Goal: Information Seeking & Learning: Learn about a topic

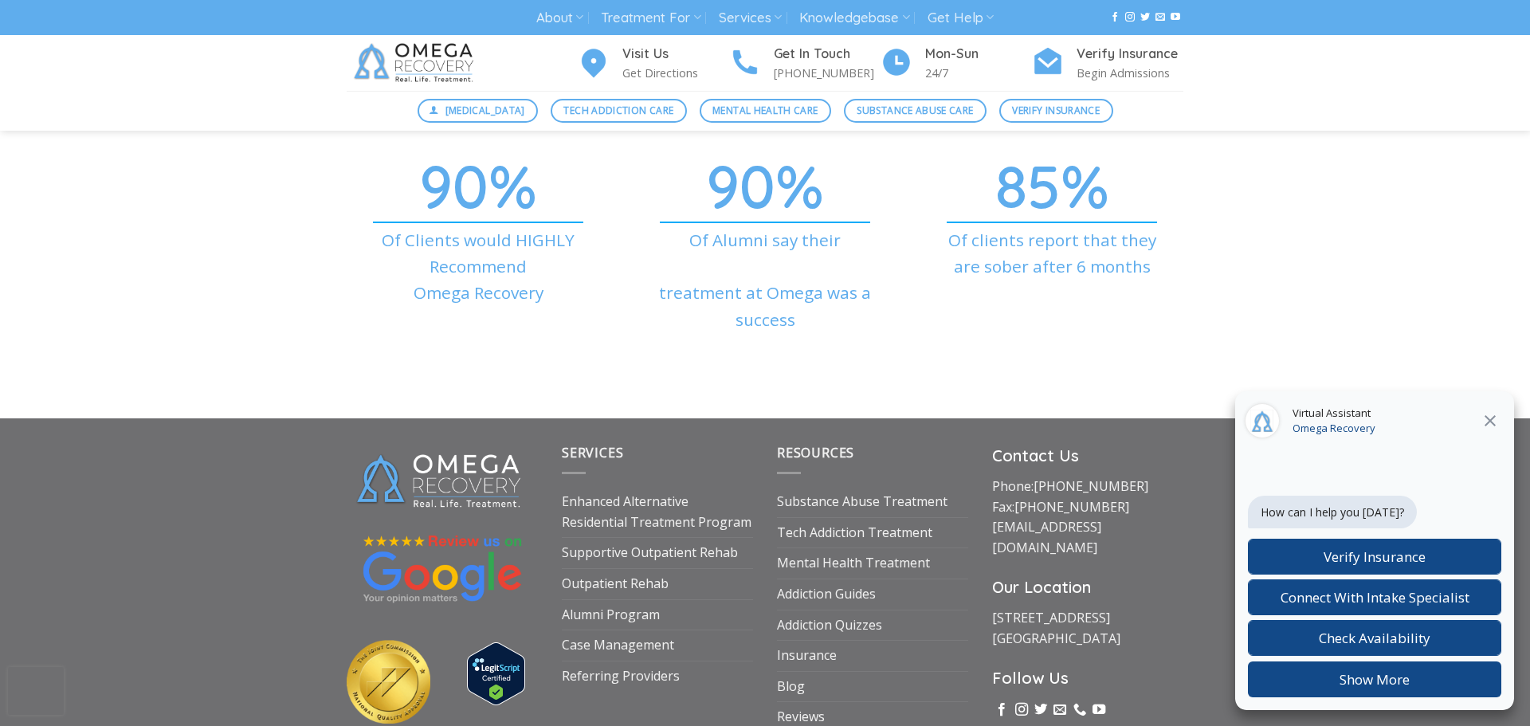
scroll to position [5727, 0]
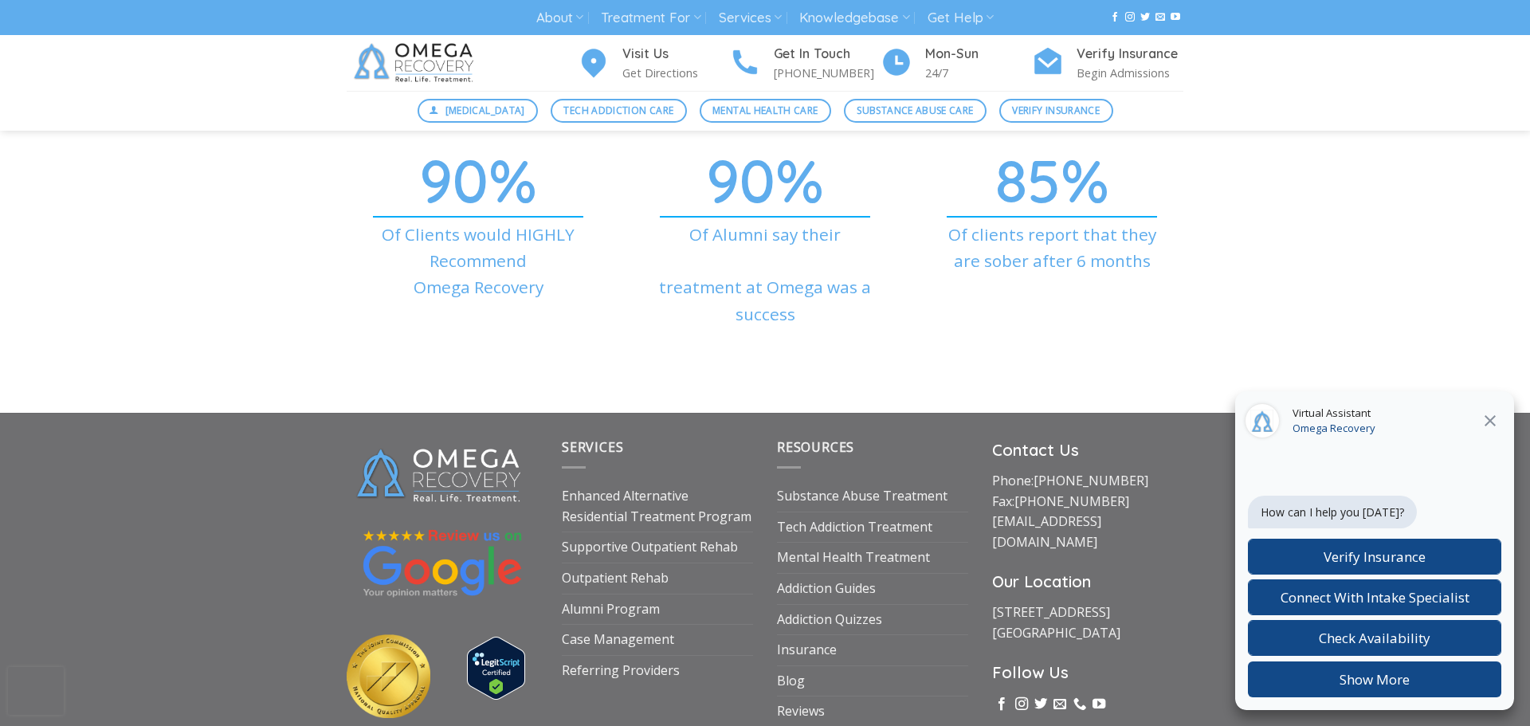
click at [1483, 421] on icon "Close" at bounding box center [1490, 420] width 19 height 19
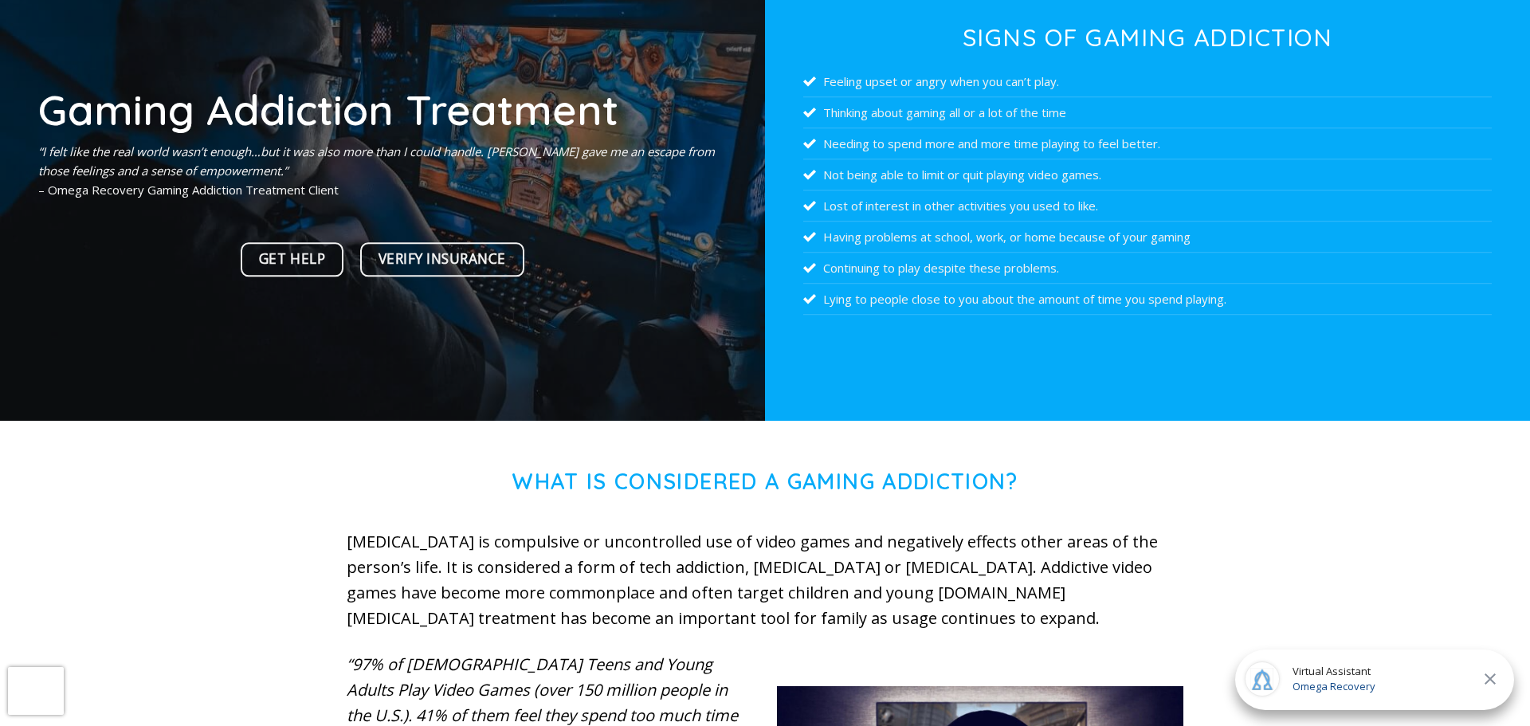
scroll to position [206, 0]
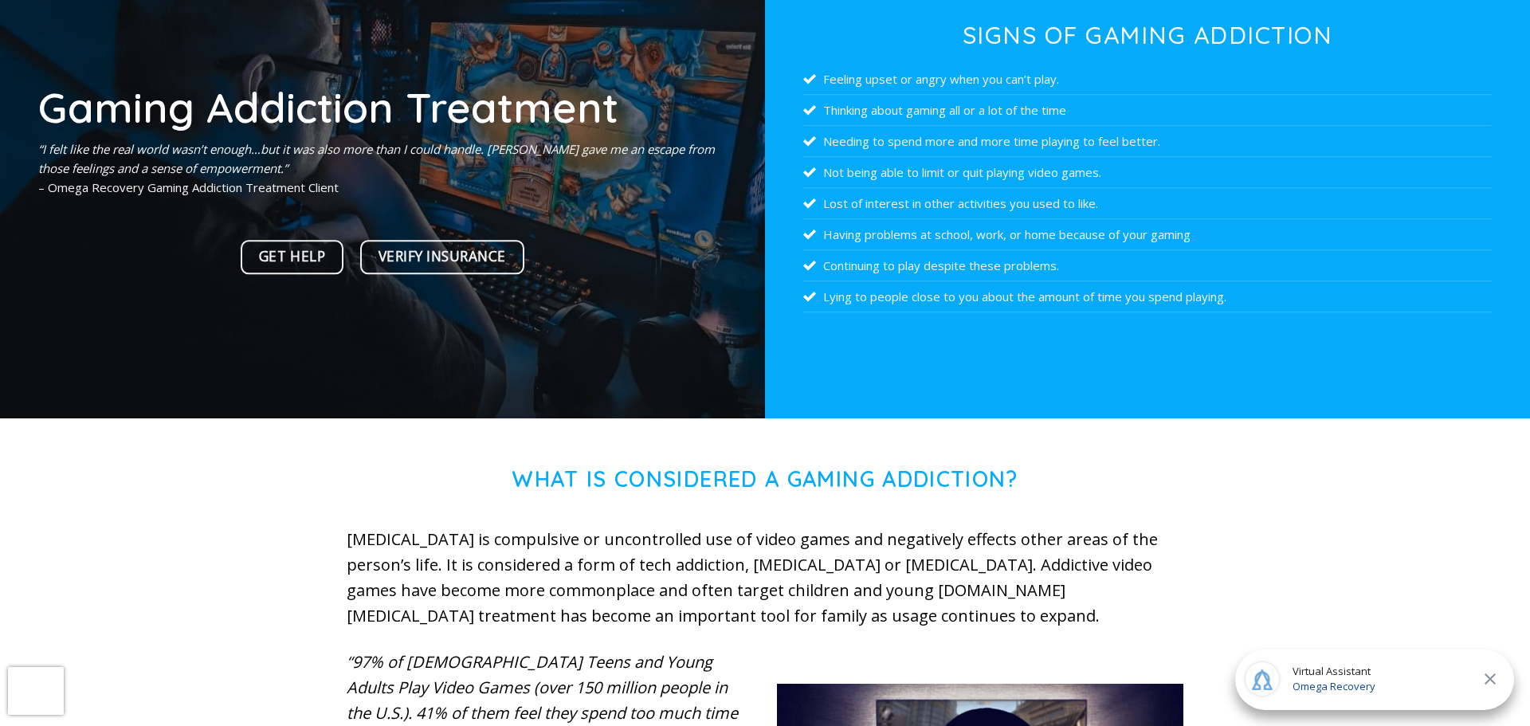
click at [1496, 685] on icon "Close" at bounding box center [1490, 678] width 19 height 19
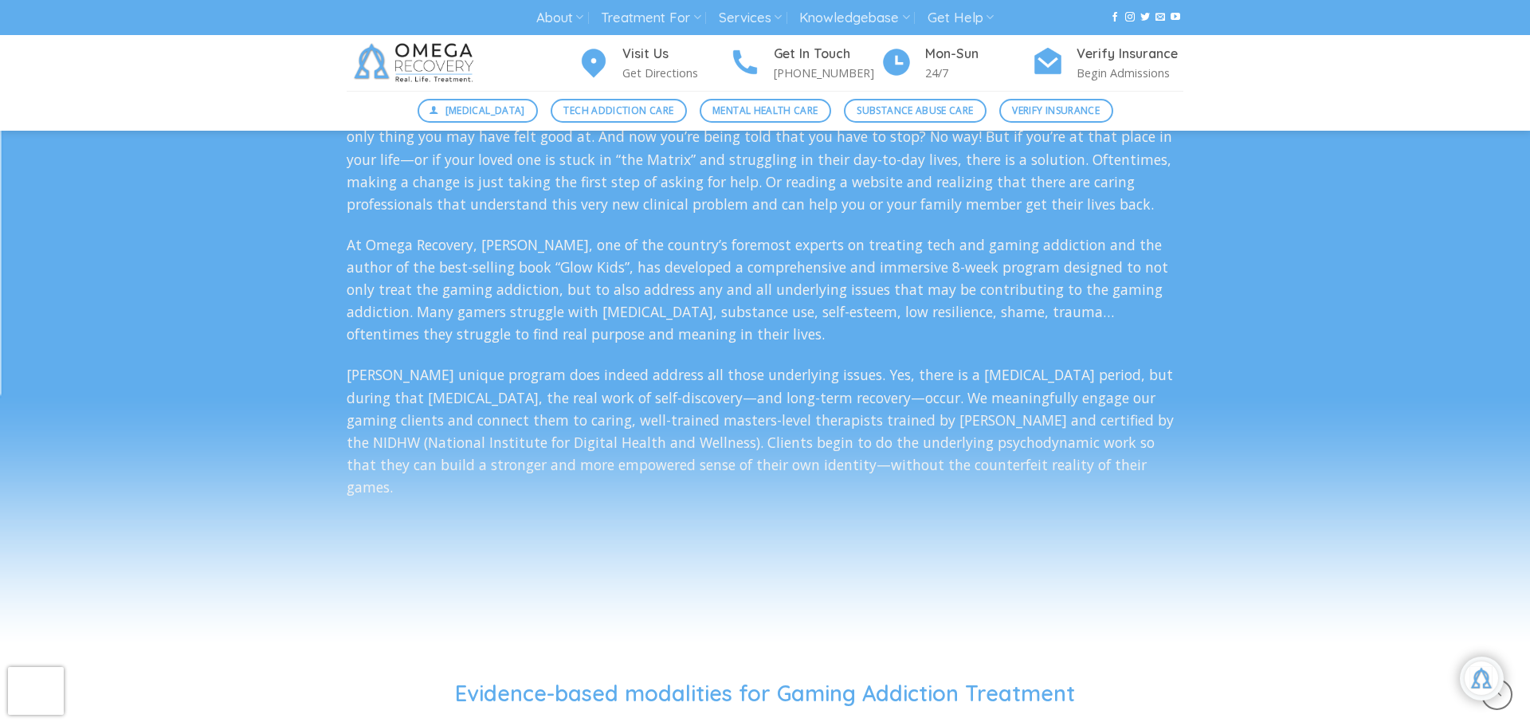
scroll to position [3069, 0]
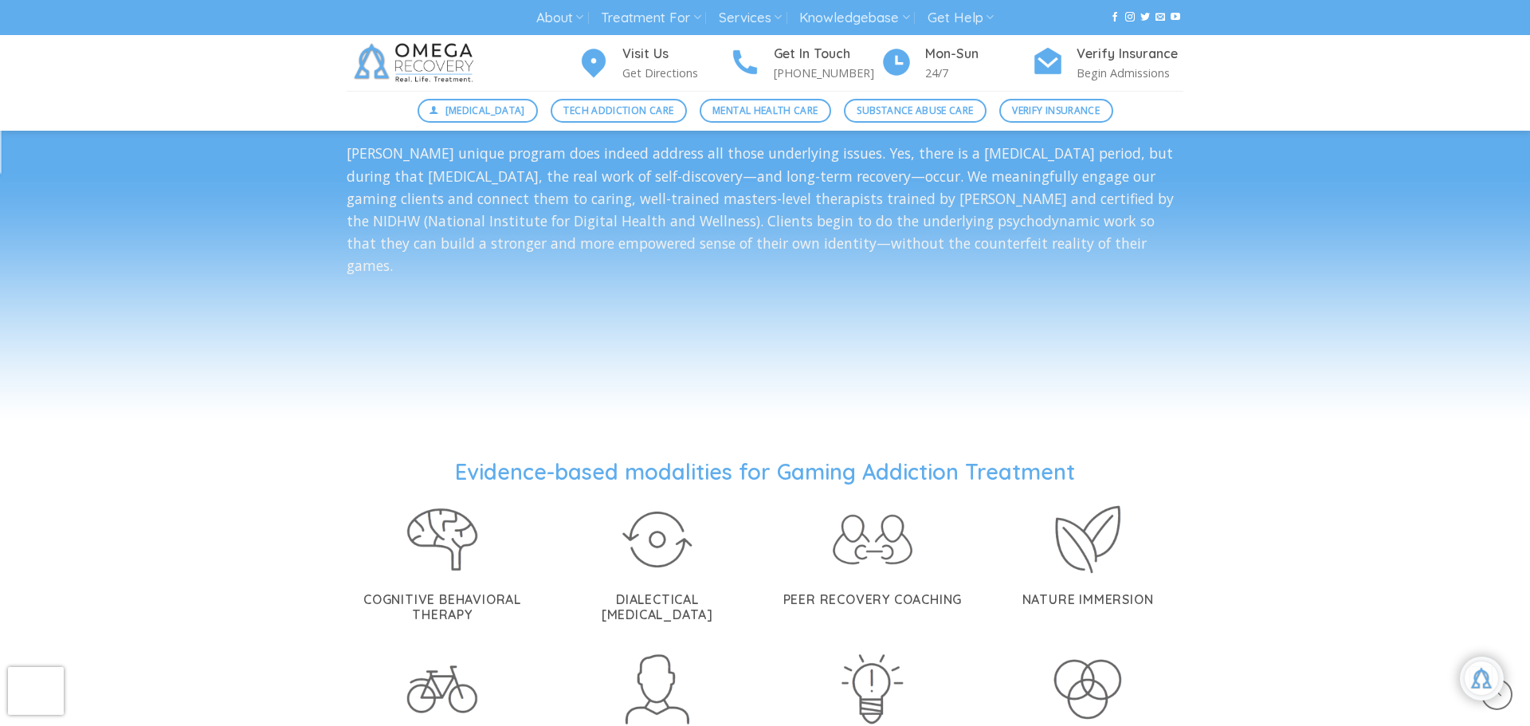
click at [1262, 489] on div "Evidence-based modalities for Gaming Addiction Treatment Cognitive Behavioral T…" at bounding box center [765, 699] width 1530 height 483
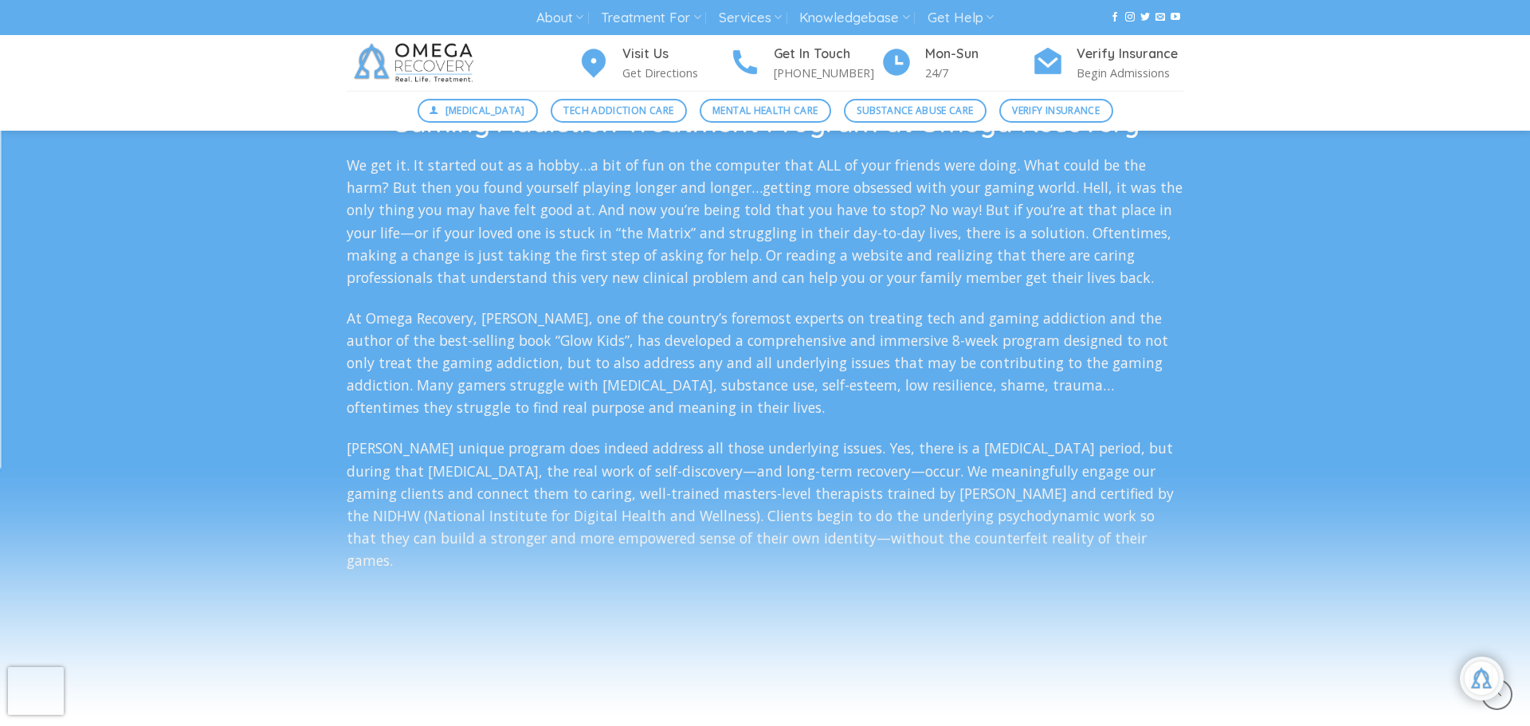
scroll to position [2773, 0]
click at [624, 332] on p "At Omega Recovery, [PERSON_NAME], one of the country’s foremost experts on trea…" at bounding box center [765, 364] width 837 height 112
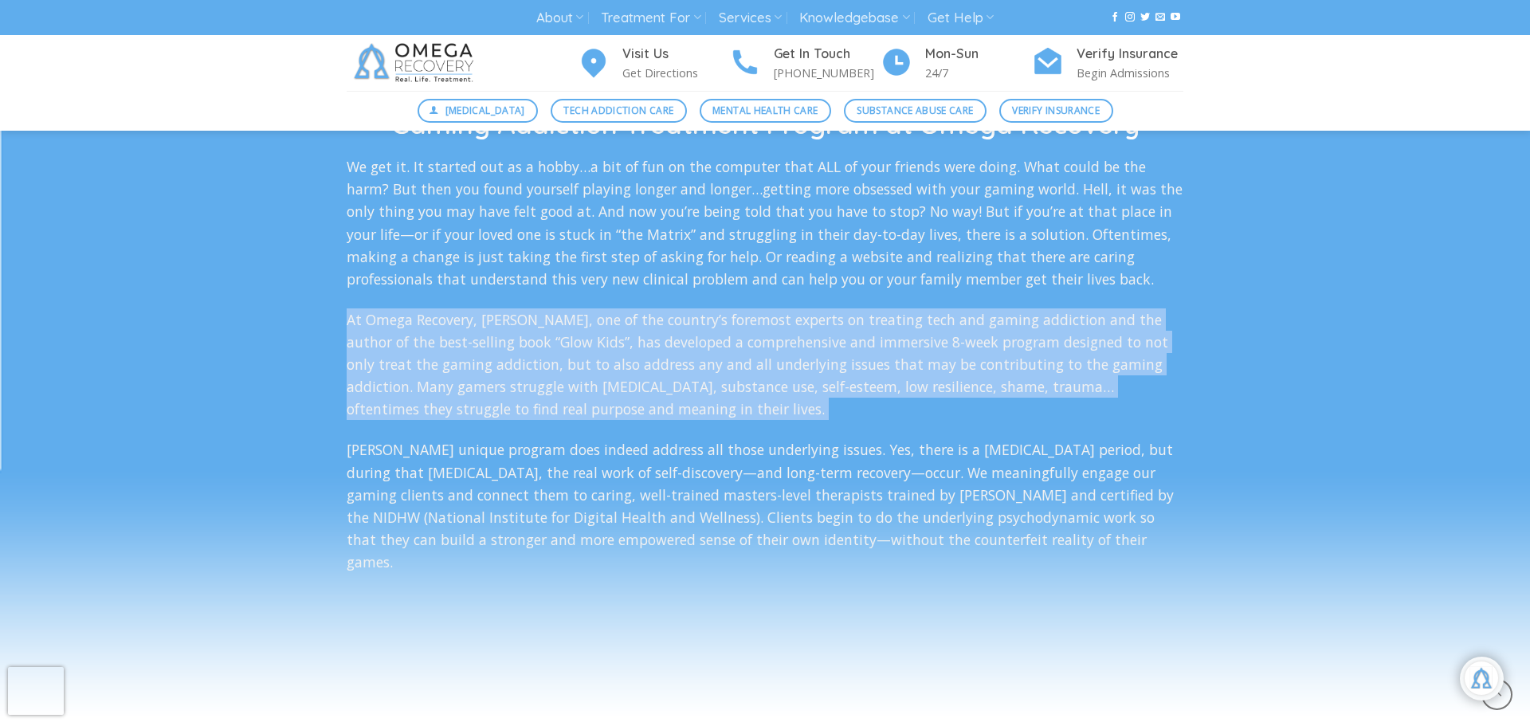
click at [624, 332] on p "At Omega Recovery, [PERSON_NAME], one of the country’s foremost experts on trea…" at bounding box center [765, 364] width 837 height 112
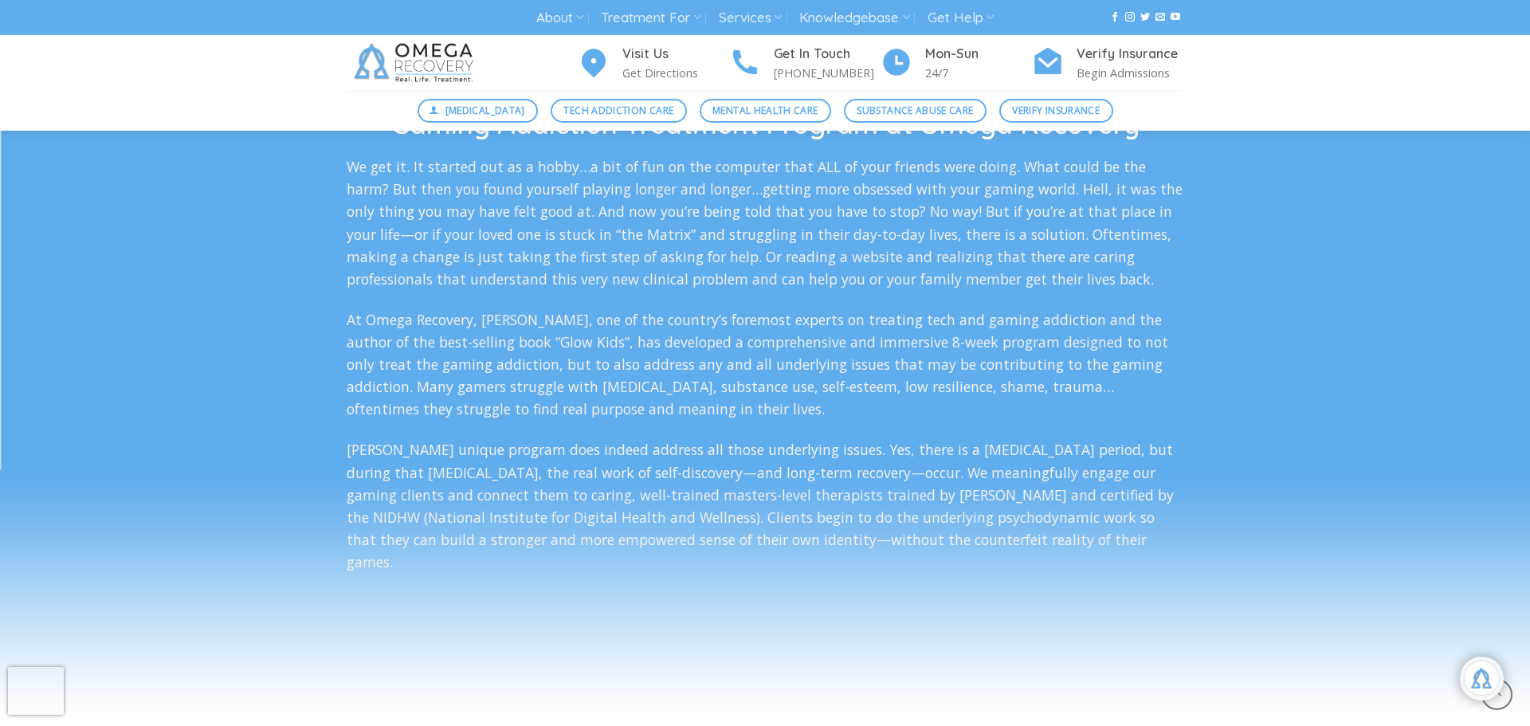
click at [624, 332] on p "At Omega Recovery, [PERSON_NAME], one of the country’s foremost experts on trea…" at bounding box center [765, 364] width 837 height 112
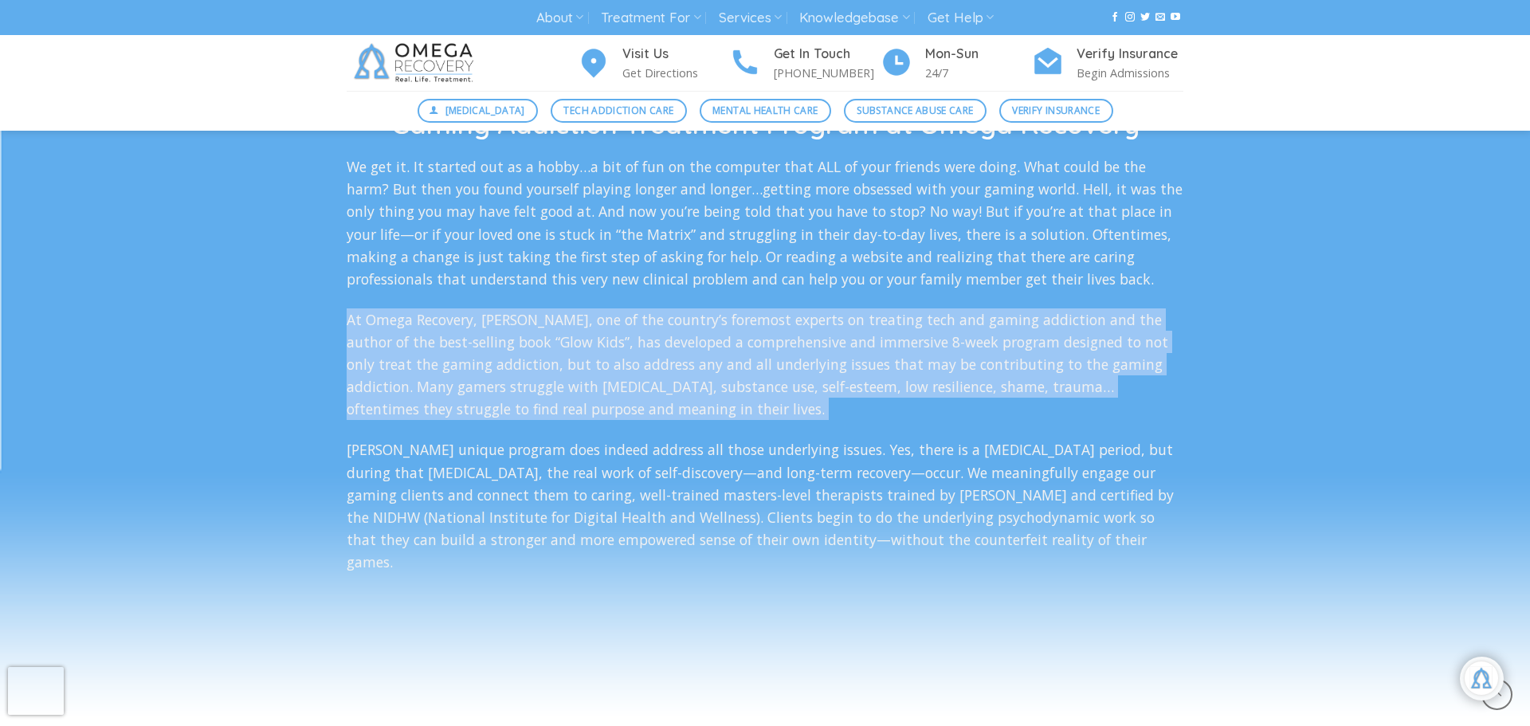
click at [624, 332] on p "At Omega Recovery, [PERSON_NAME], one of the country’s foremost experts on trea…" at bounding box center [765, 364] width 837 height 112
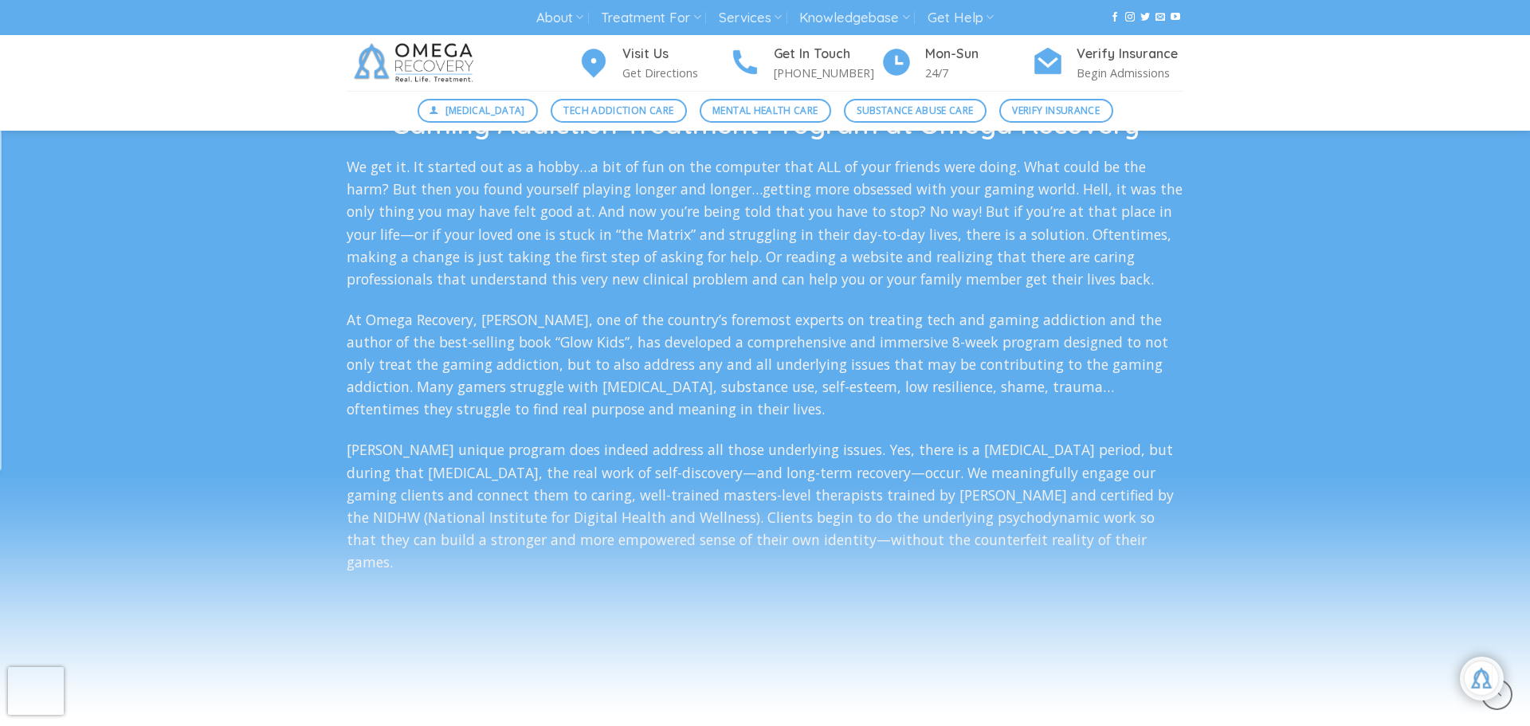
click at [624, 332] on p "At Omega Recovery, [PERSON_NAME], one of the country’s foremost experts on trea…" at bounding box center [765, 364] width 837 height 112
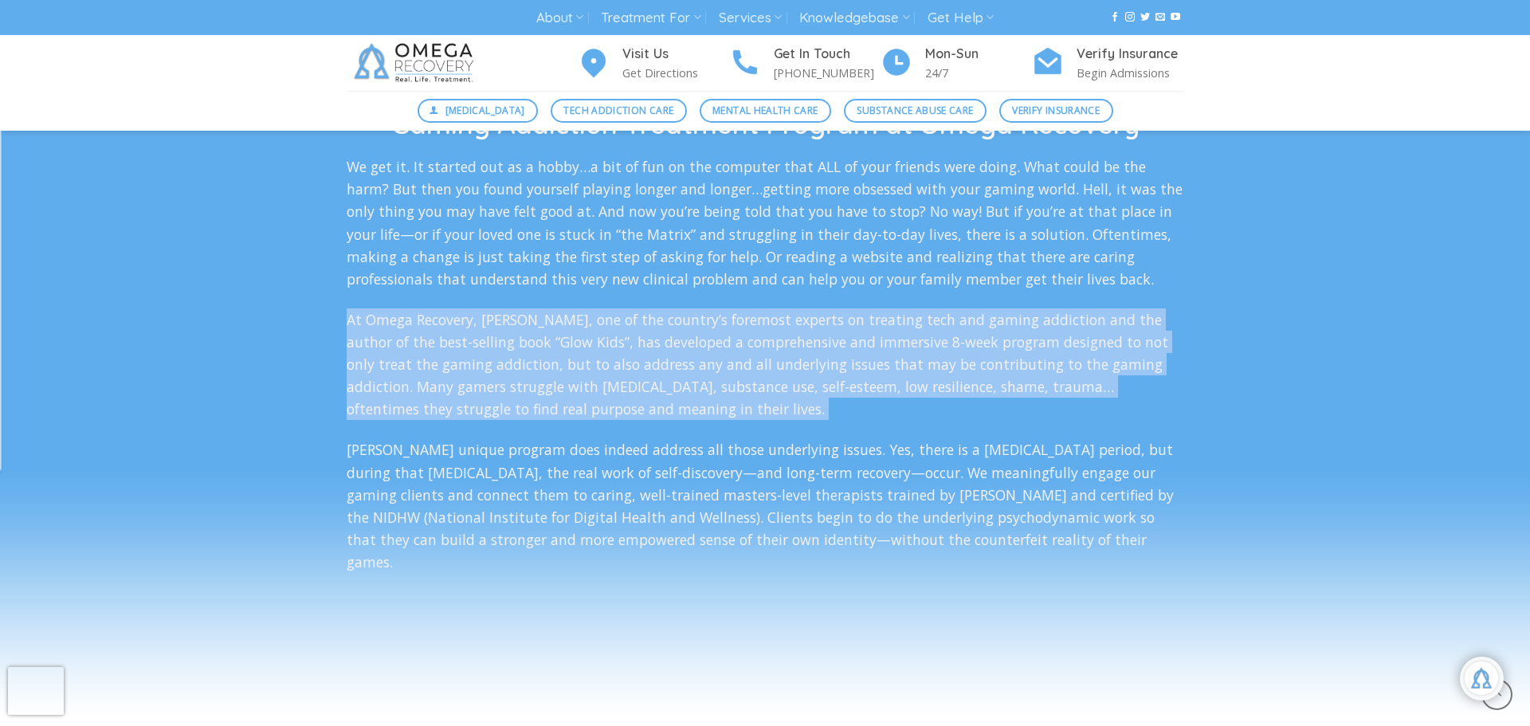
click at [624, 332] on p "At Omega Recovery, [PERSON_NAME], one of the country’s foremost experts on trea…" at bounding box center [765, 364] width 837 height 112
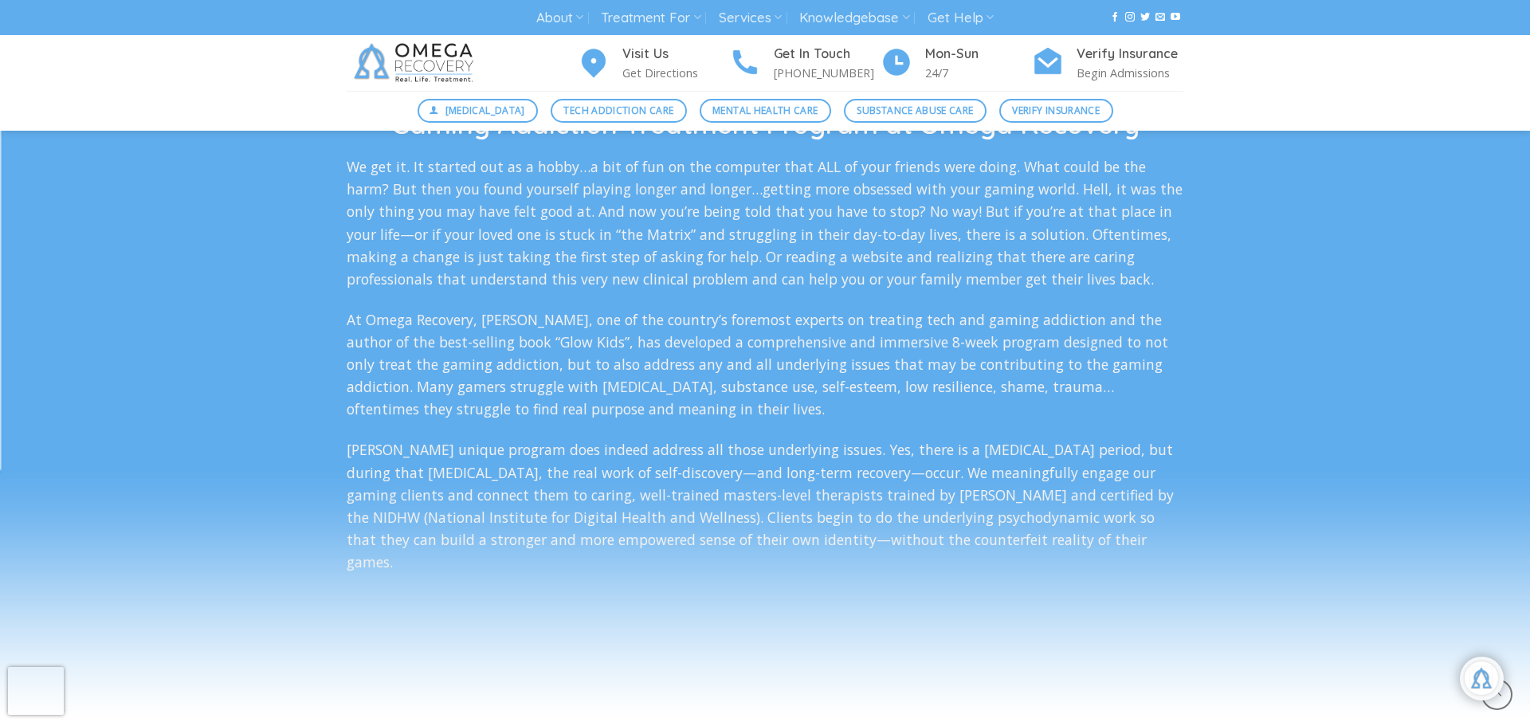
click at [624, 332] on p "At Omega Recovery, [PERSON_NAME], one of the country’s foremost experts on trea…" at bounding box center [765, 364] width 837 height 112
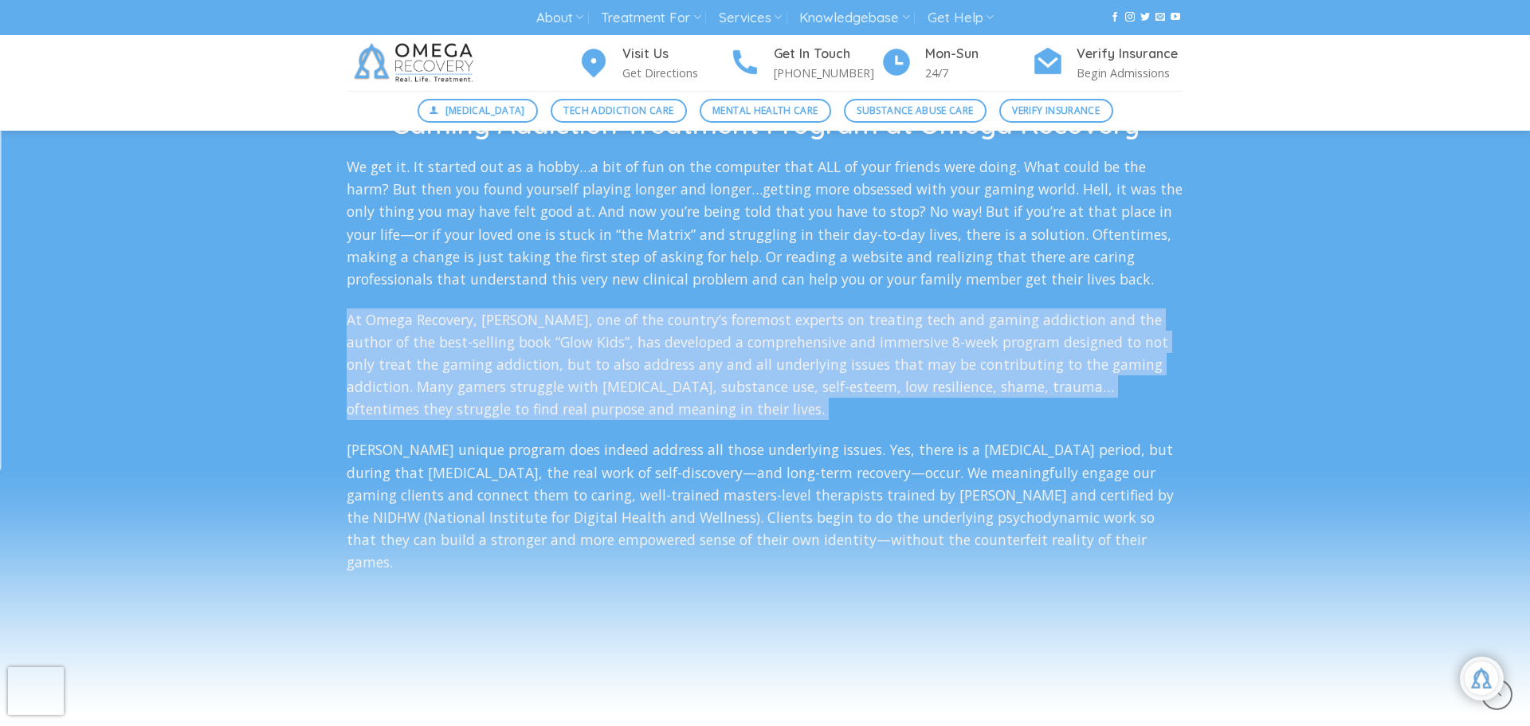
click at [624, 332] on p "At Omega Recovery, [PERSON_NAME], one of the country’s foremost experts on trea…" at bounding box center [765, 364] width 837 height 112
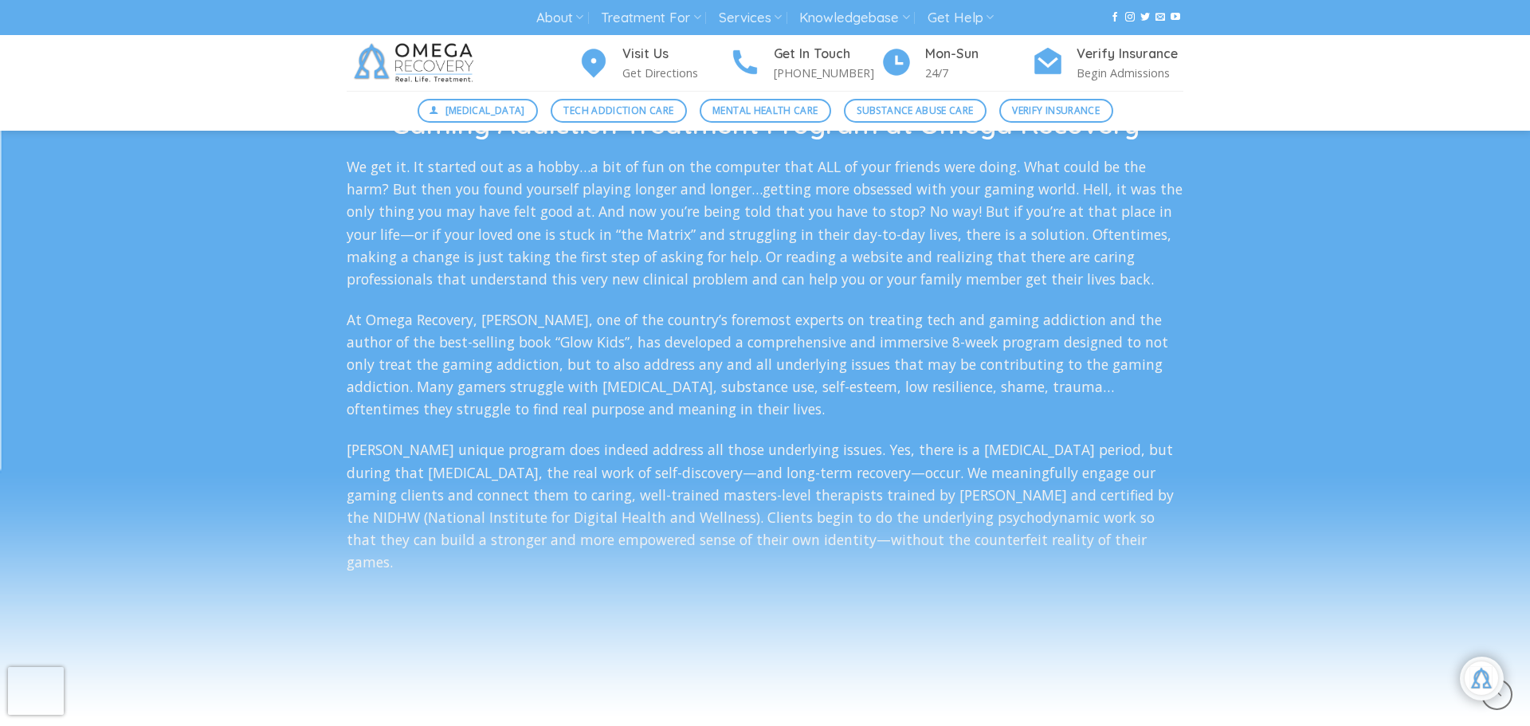
click at [624, 332] on p "At Omega Recovery, [PERSON_NAME], one of the country’s foremost experts on trea…" at bounding box center [765, 364] width 837 height 112
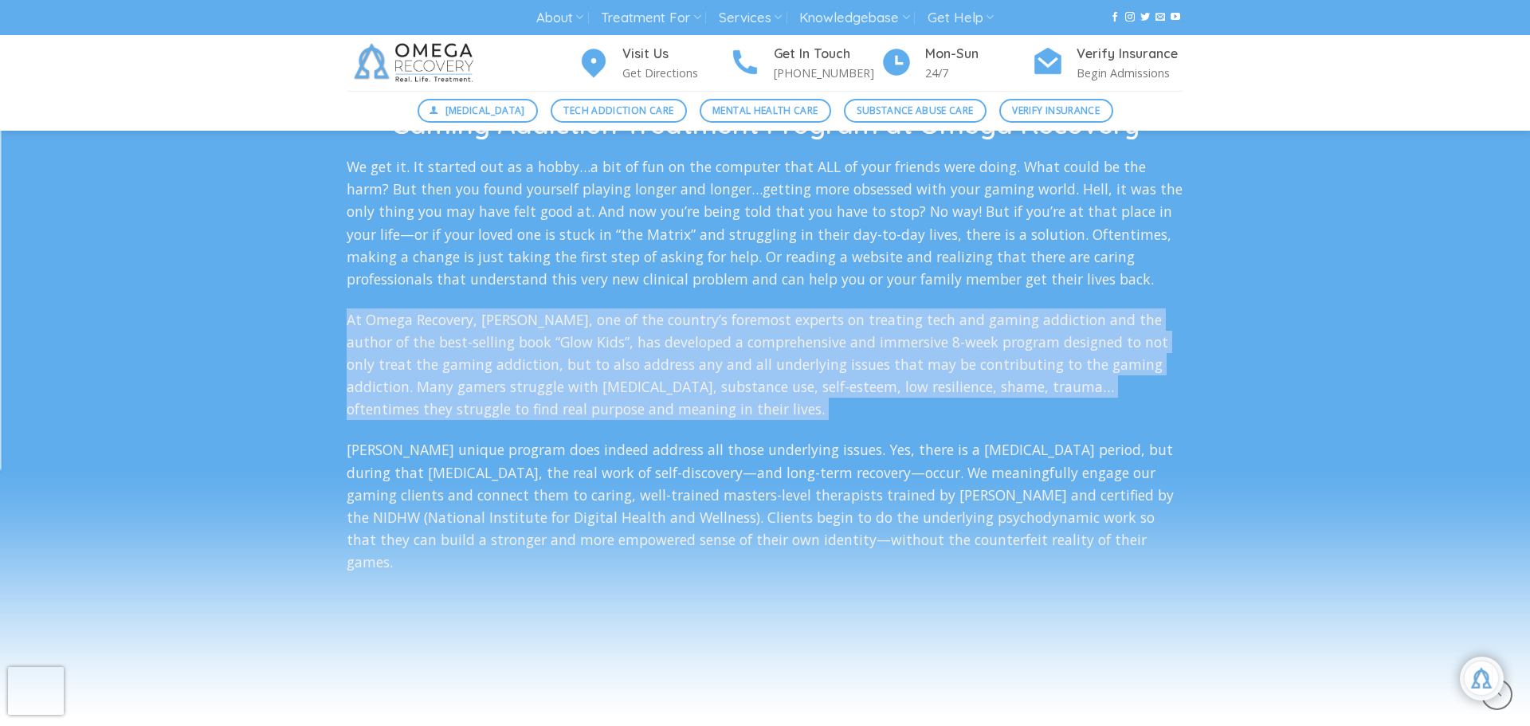
click at [624, 332] on p "At Omega Recovery, [PERSON_NAME], one of the country’s foremost experts on trea…" at bounding box center [765, 364] width 837 height 112
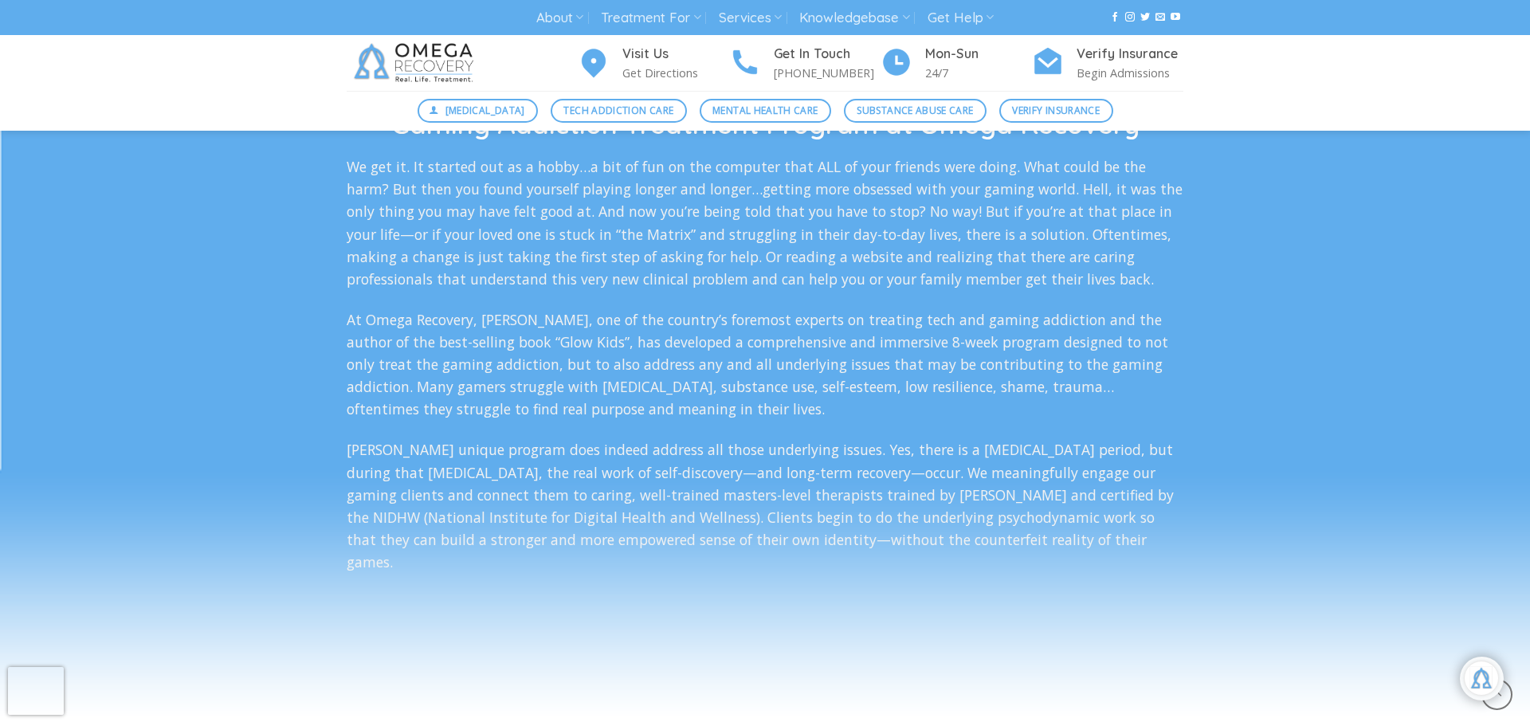
click at [624, 332] on p "At Omega Recovery, [PERSON_NAME], one of the country’s foremost experts on trea…" at bounding box center [765, 364] width 837 height 112
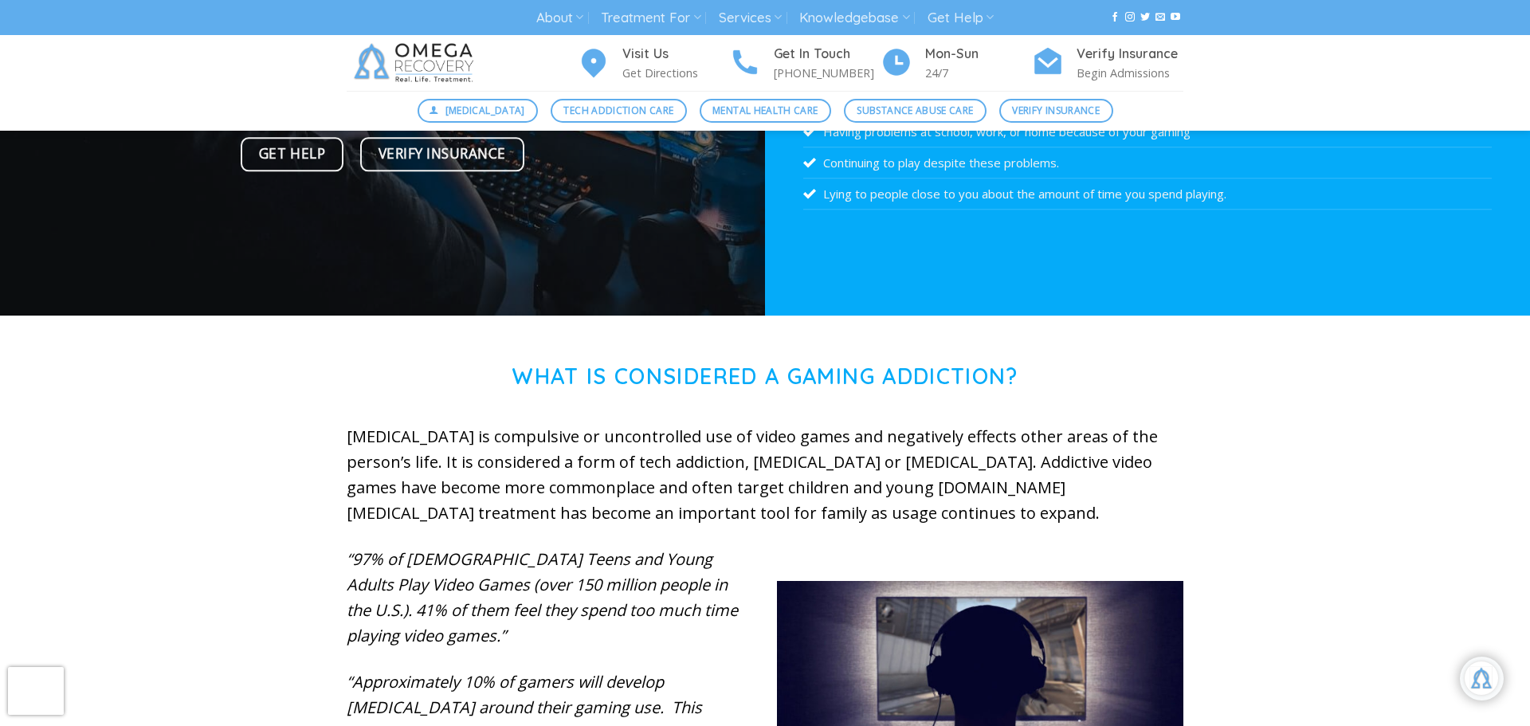
scroll to position [316, 0]
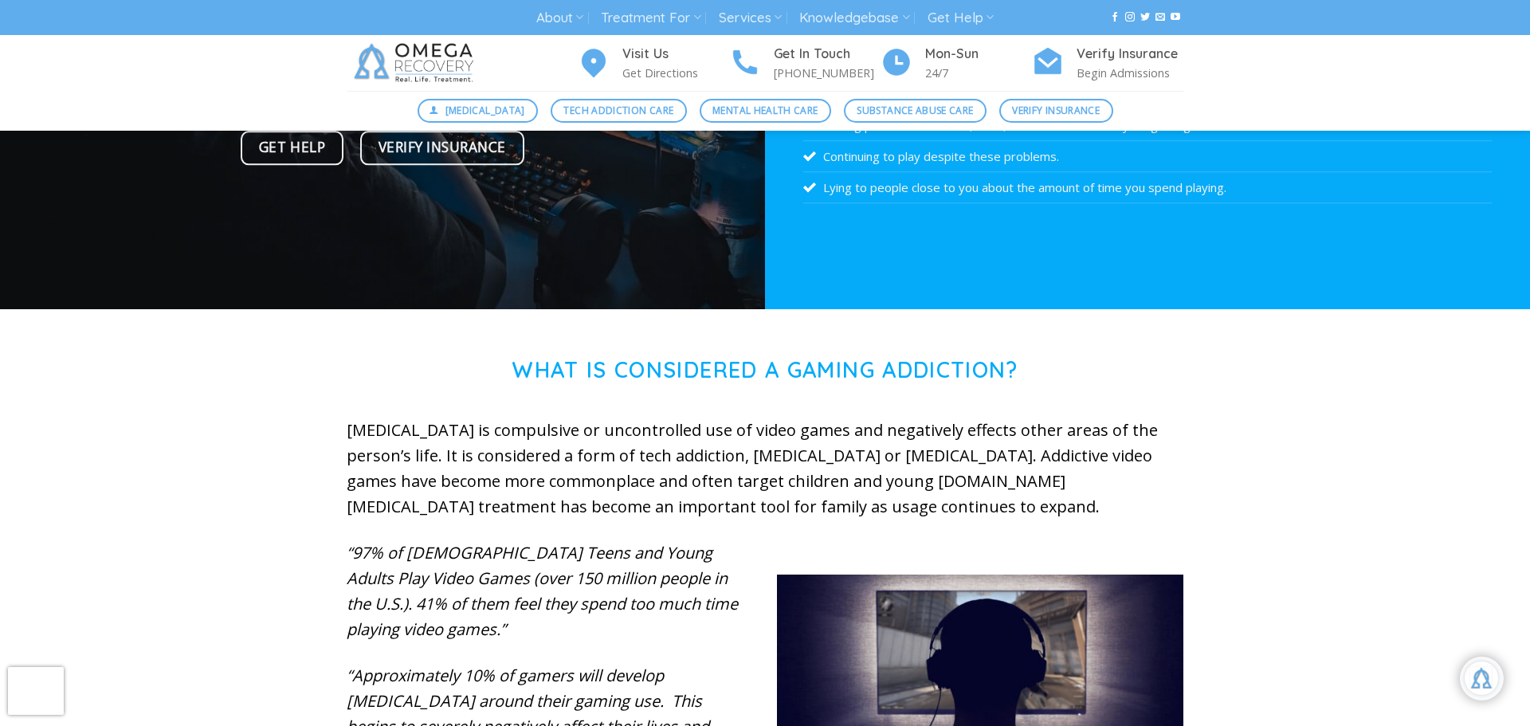
click at [662, 466] on p "[MEDICAL_DATA] is compulsive or uncontrolled use of video games and negatively …" at bounding box center [765, 469] width 837 height 102
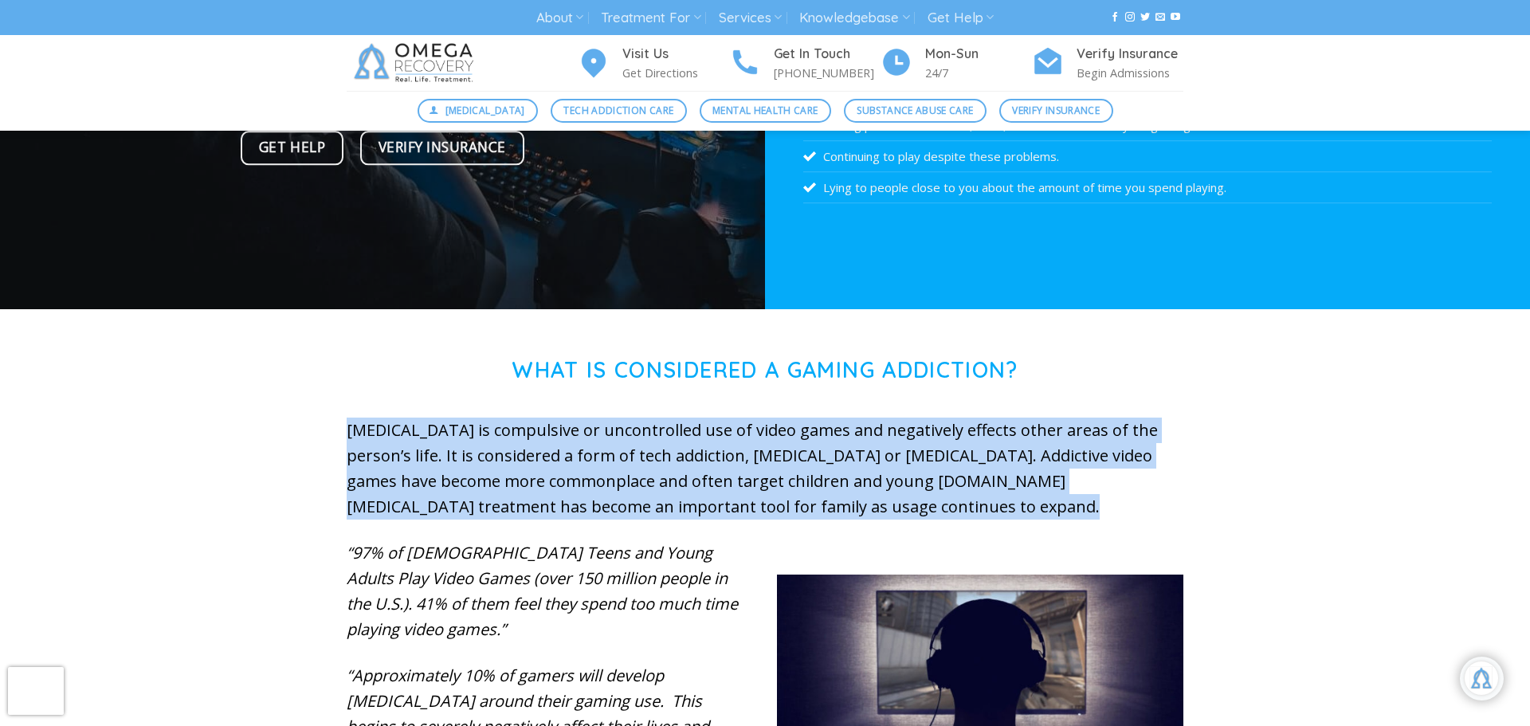
click at [662, 466] on p "[MEDICAL_DATA] is compulsive or uncontrolled use of video games and negatively …" at bounding box center [765, 469] width 837 height 102
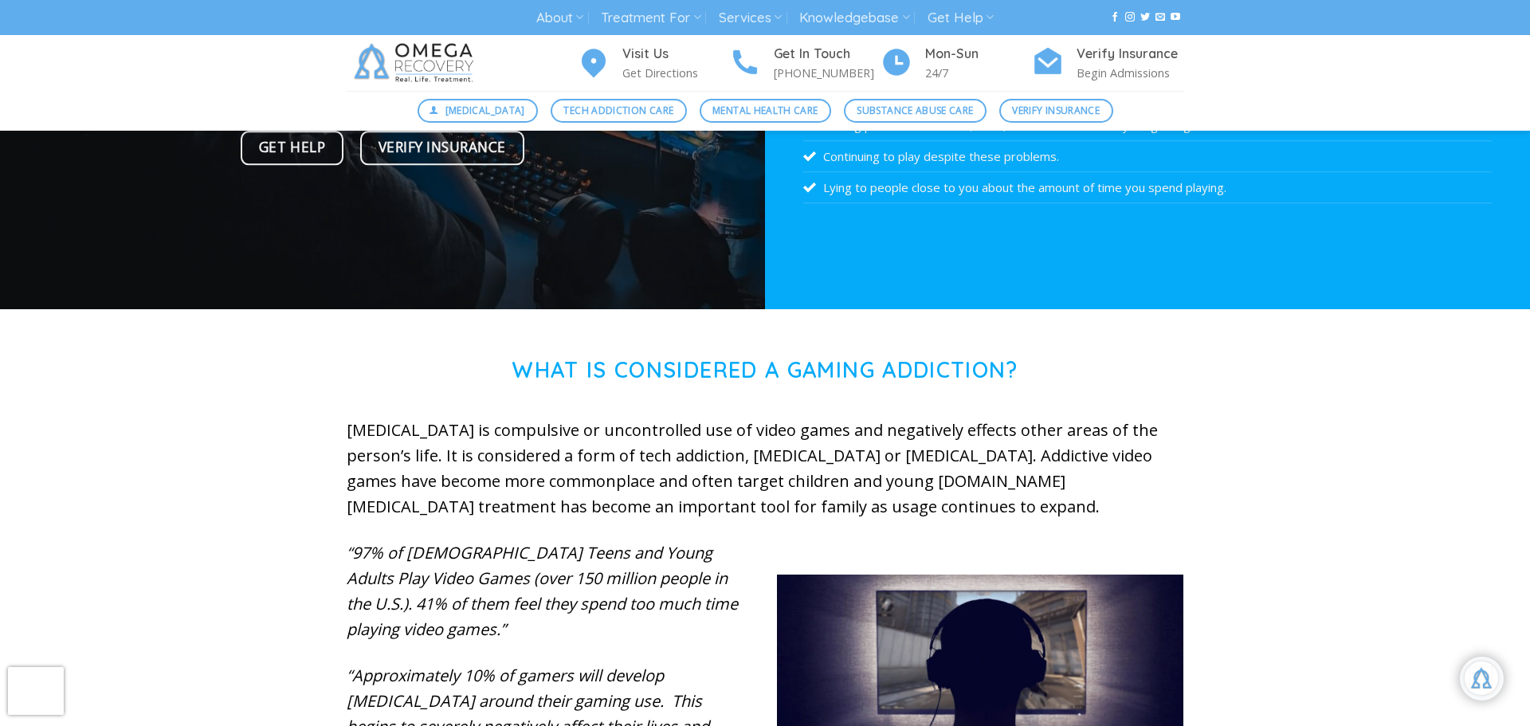
click at [662, 466] on p "[MEDICAL_DATA] is compulsive or uncontrolled use of video games and negatively …" at bounding box center [765, 469] width 837 height 102
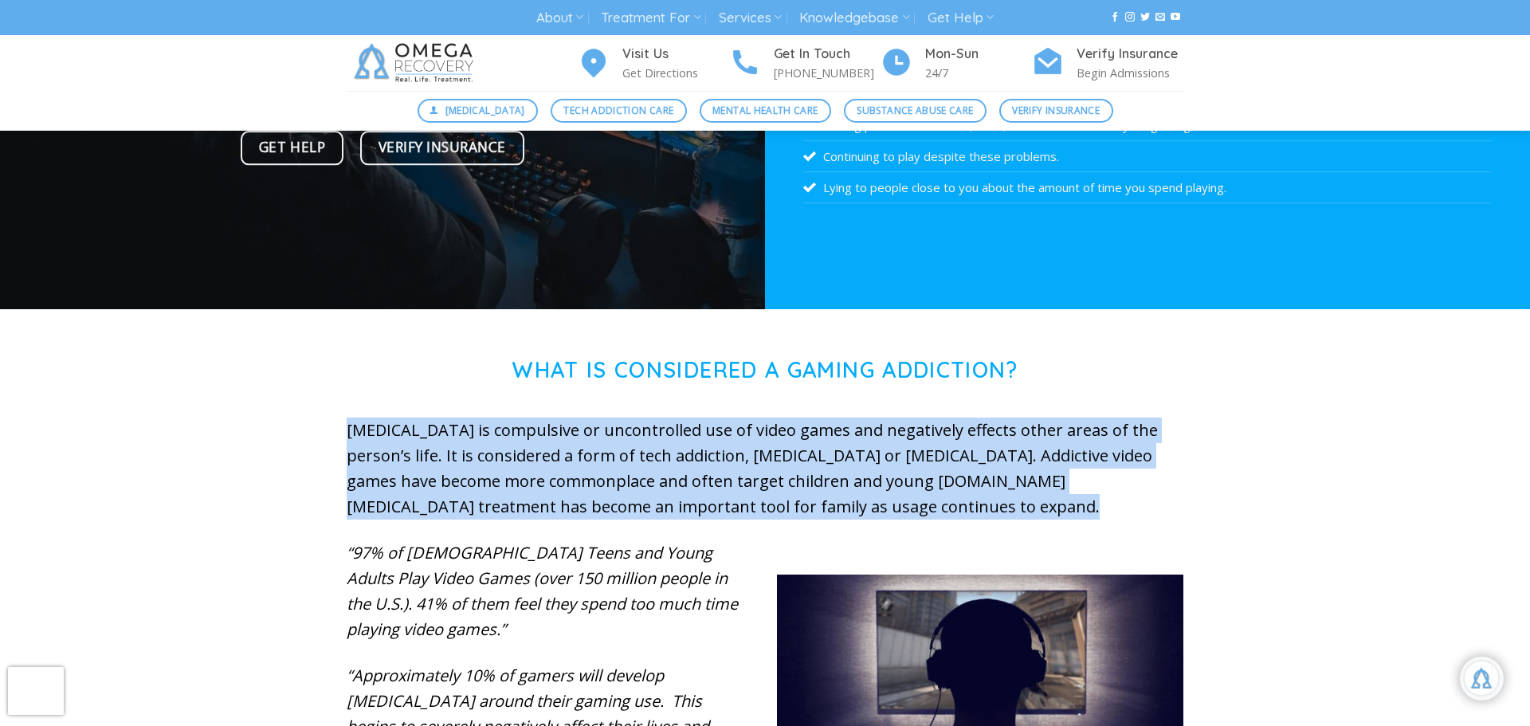
click at [662, 466] on p "[MEDICAL_DATA] is compulsive or uncontrolled use of video games and negatively …" at bounding box center [765, 469] width 837 height 102
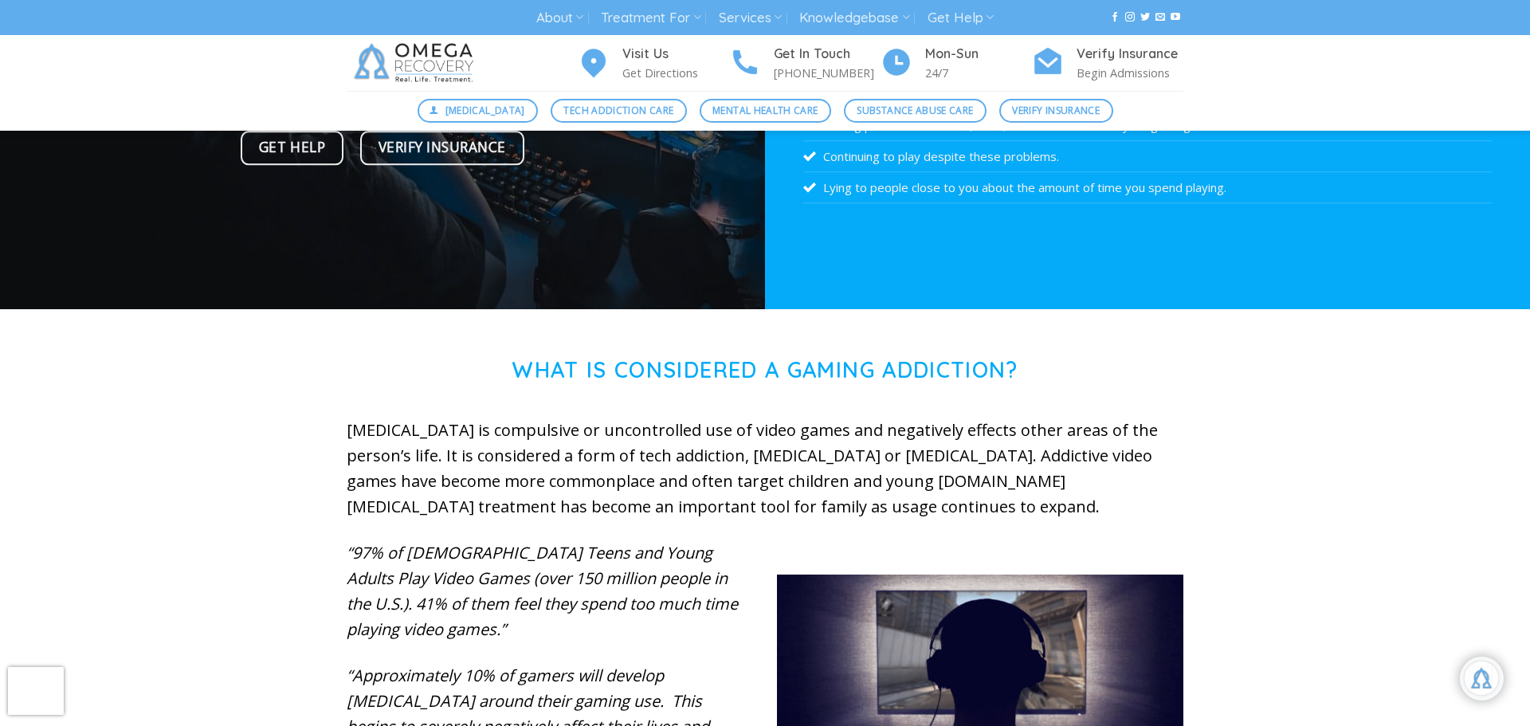
click at [777, 427] on p "[MEDICAL_DATA] is compulsive or uncontrolled use of video games and negatively …" at bounding box center [765, 469] width 837 height 102
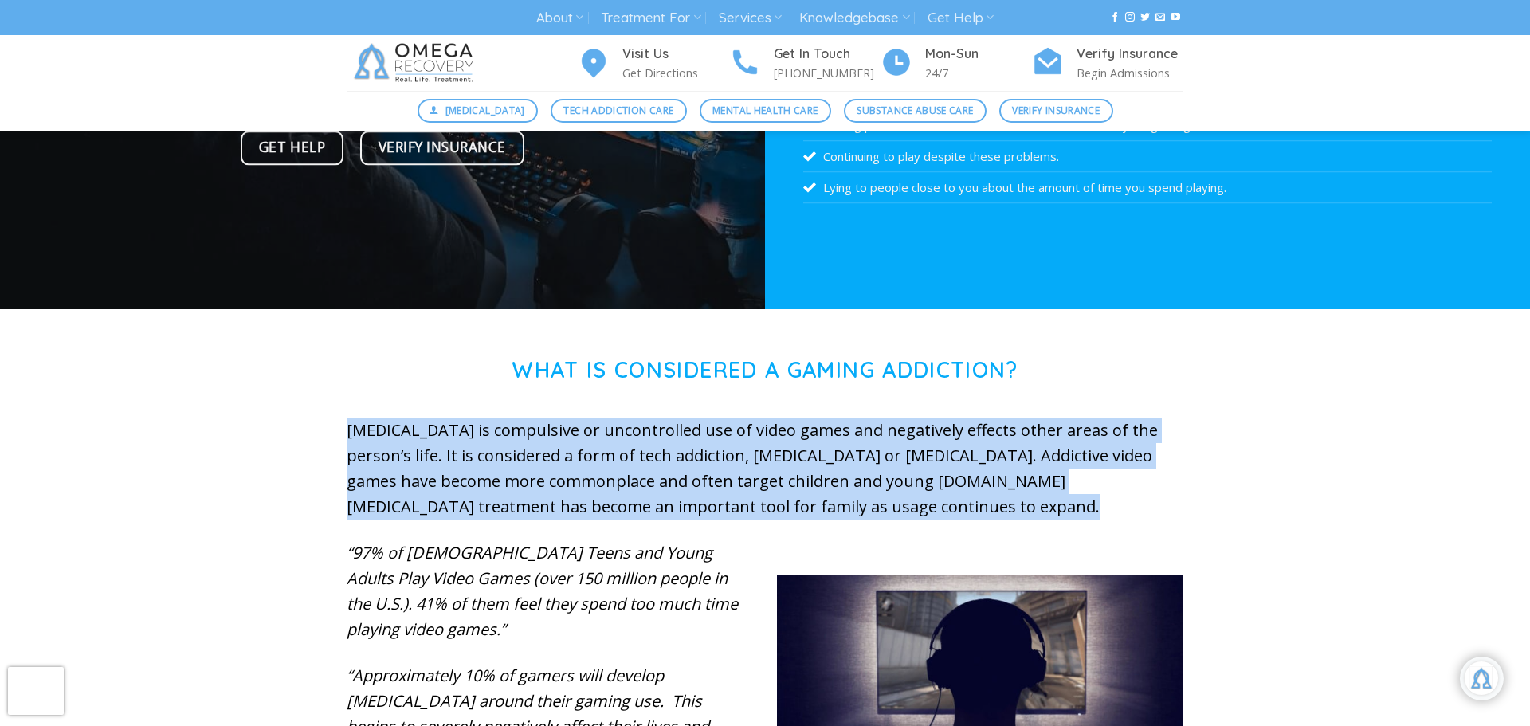
click at [777, 427] on p "[MEDICAL_DATA] is compulsive or uncontrolled use of video games and negatively …" at bounding box center [765, 469] width 837 height 102
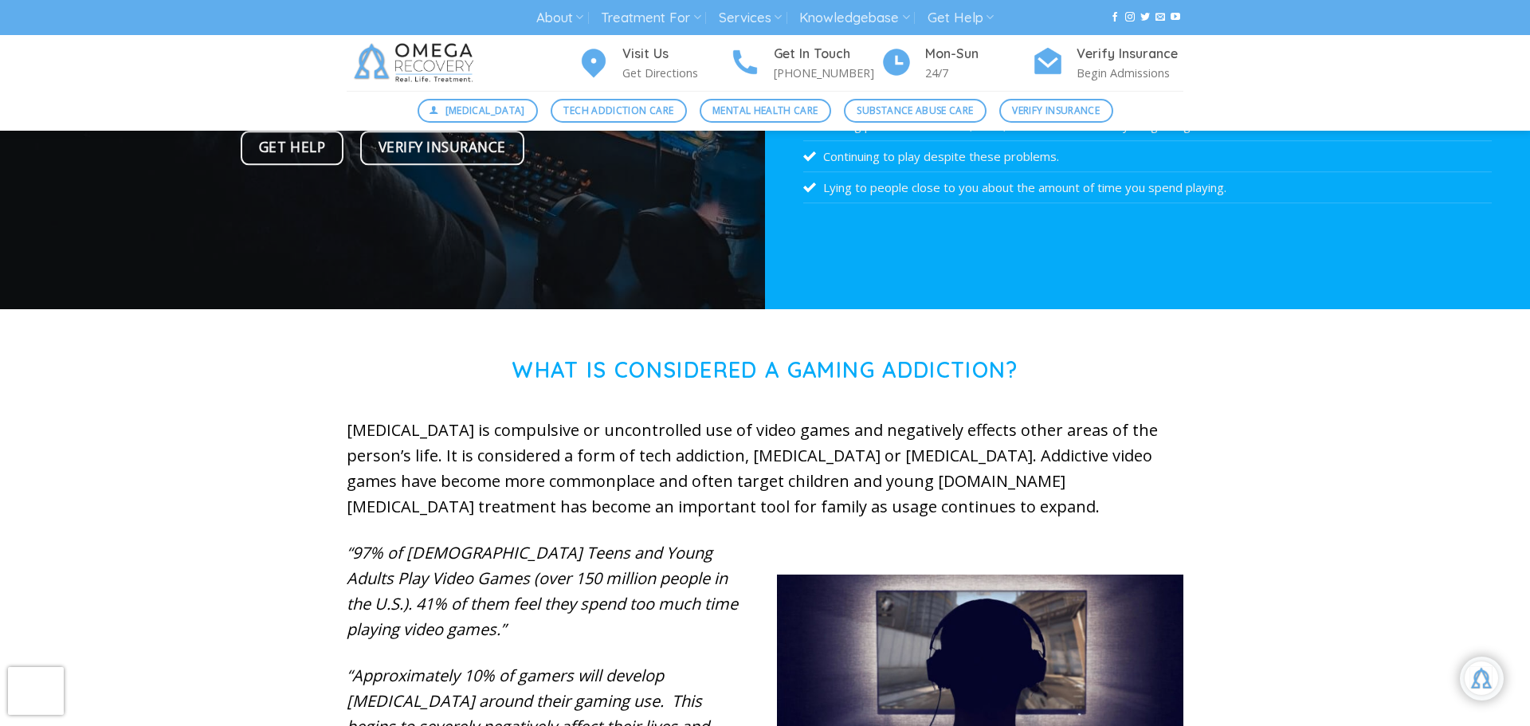
click at [1031, 488] on p "[MEDICAL_DATA] is compulsive or uncontrolled use of video games and negatively …" at bounding box center [765, 469] width 837 height 102
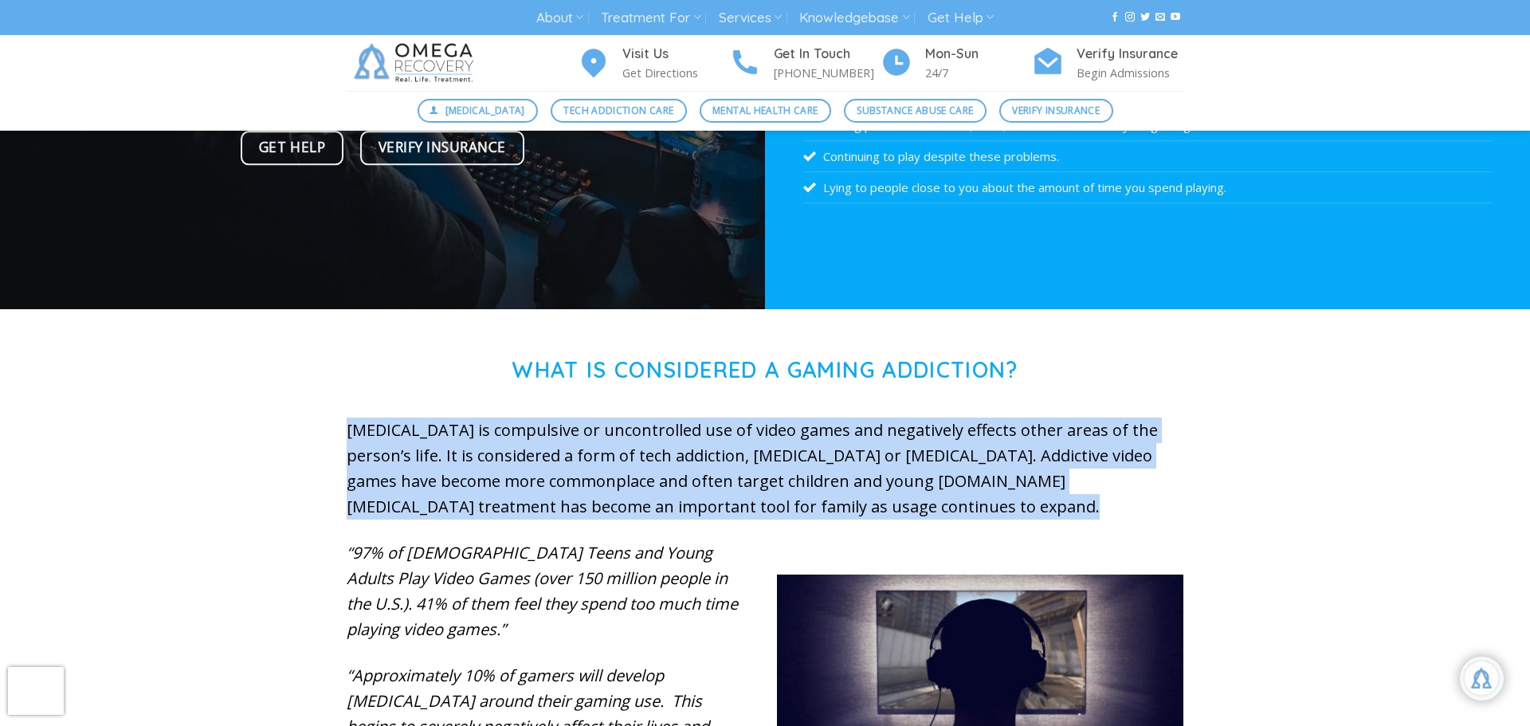
click at [1031, 488] on p "[MEDICAL_DATA] is compulsive or uncontrolled use of video games and negatively …" at bounding box center [765, 469] width 837 height 102
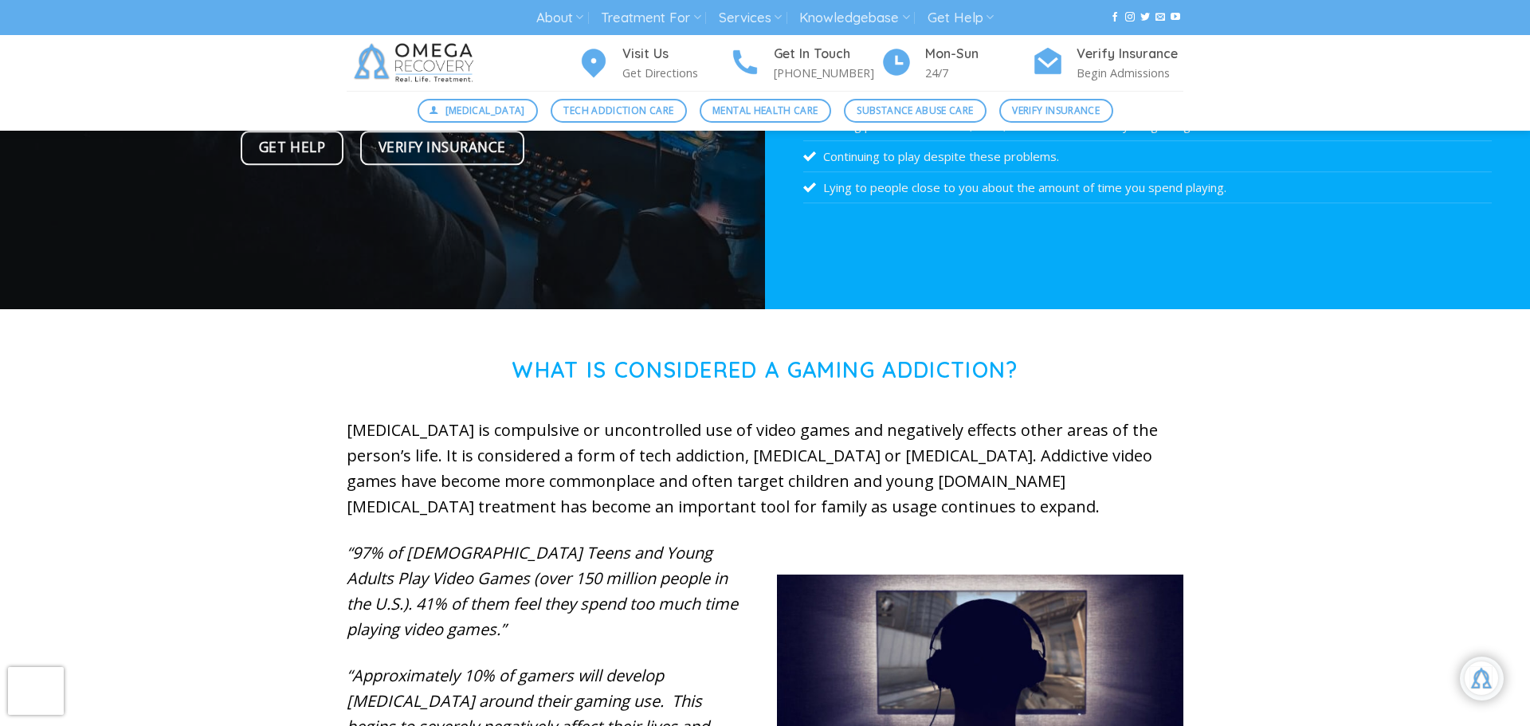
click at [1031, 488] on p "[MEDICAL_DATA] is compulsive or uncontrolled use of video games and negatively …" at bounding box center [765, 469] width 837 height 102
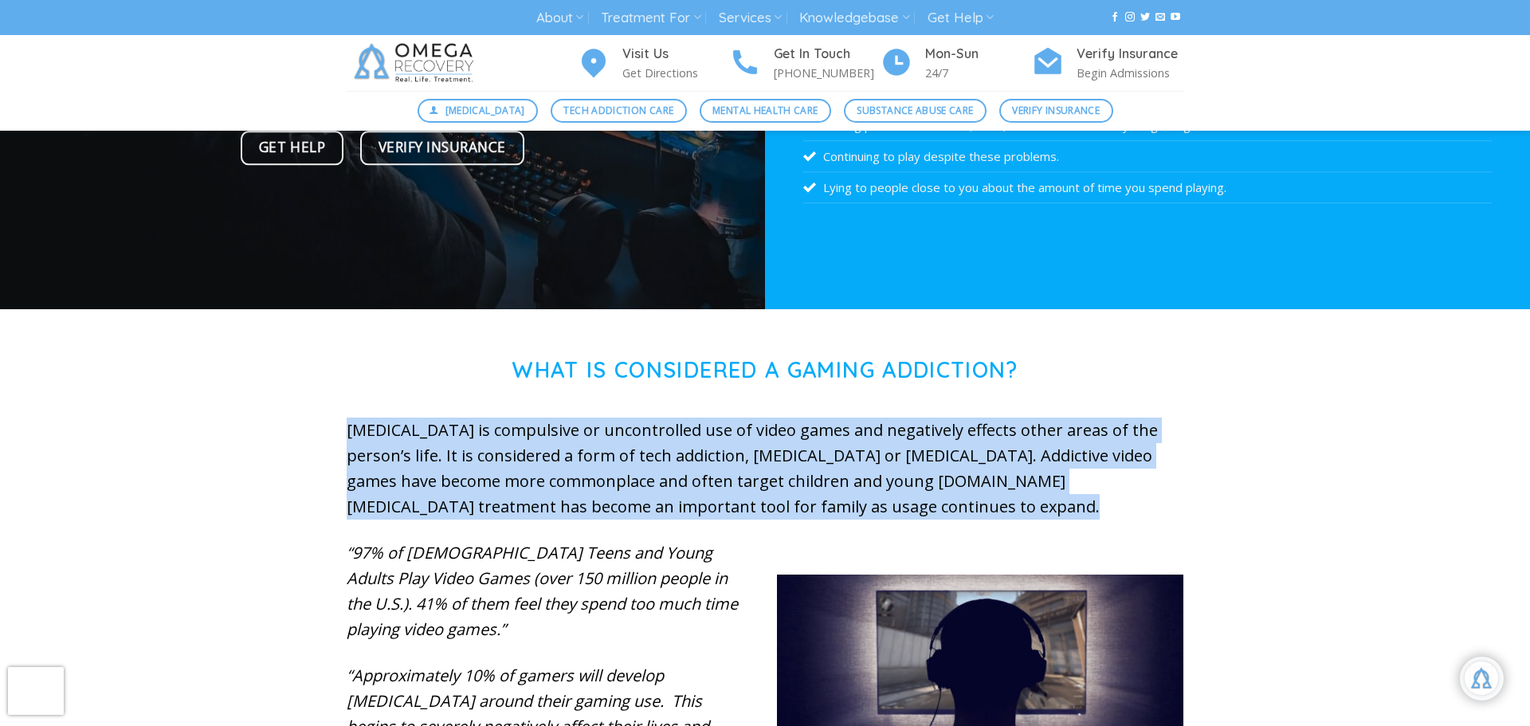
click at [1031, 488] on p "[MEDICAL_DATA] is compulsive or uncontrolled use of video games and negatively …" at bounding box center [765, 469] width 837 height 102
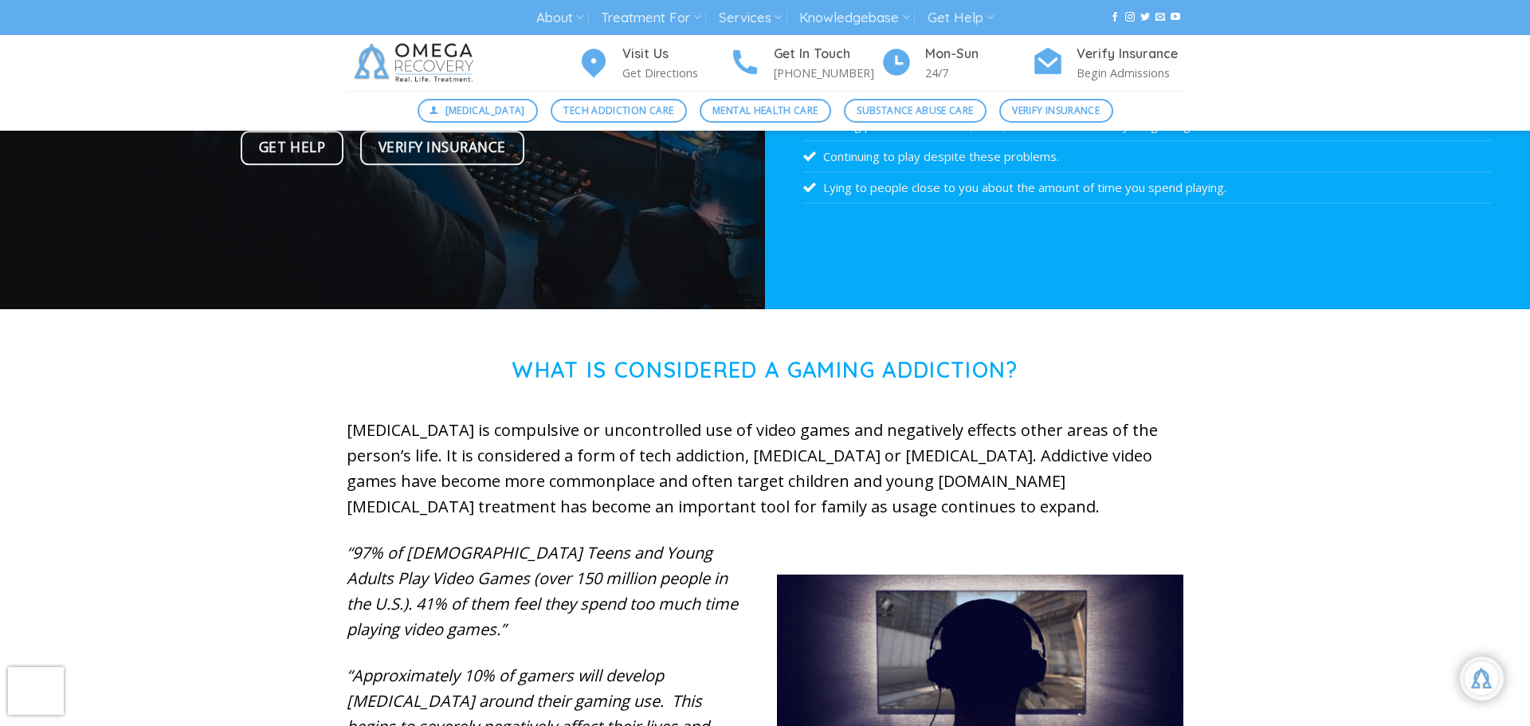
click at [1031, 488] on p "[MEDICAL_DATA] is compulsive or uncontrolled use of video games and negatively …" at bounding box center [765, 469] width 837 height 102
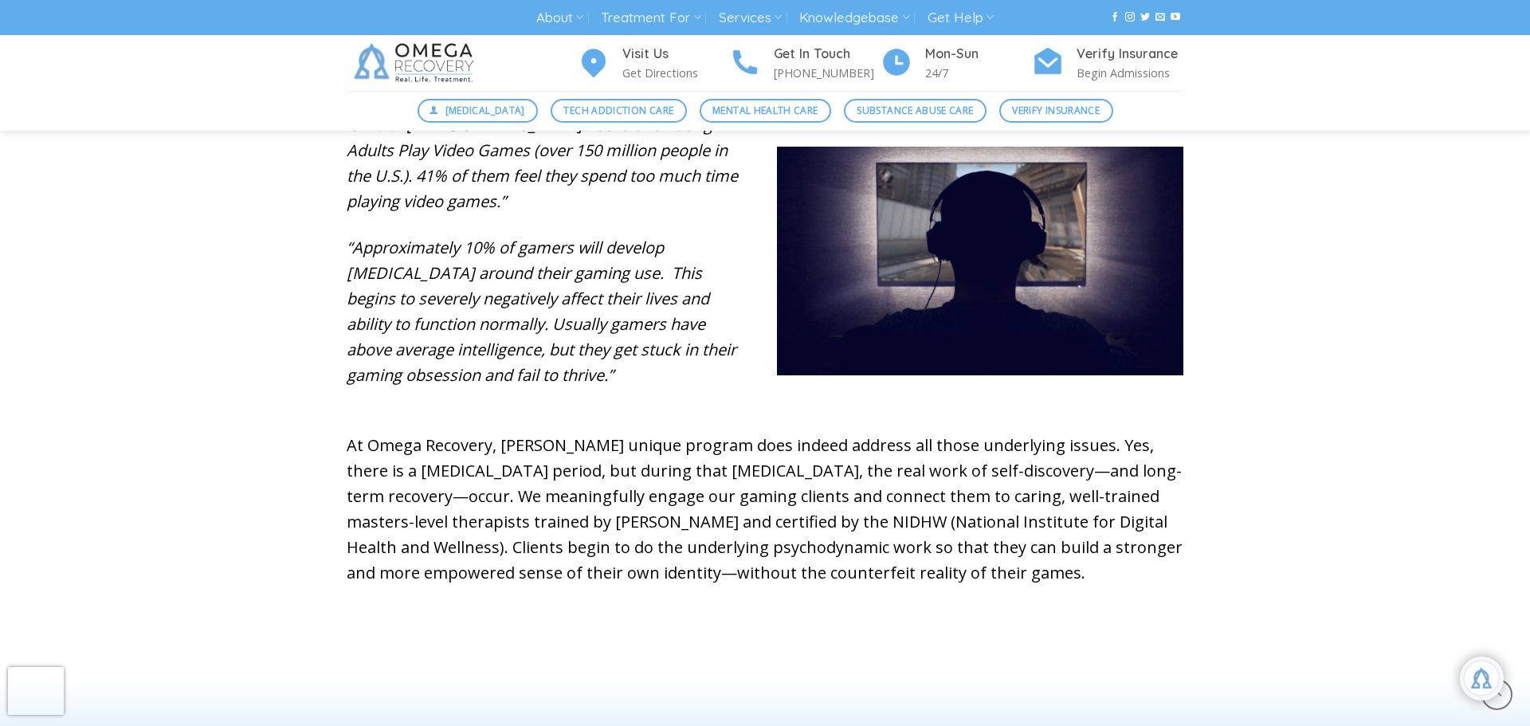
scroll to position [745, 0]
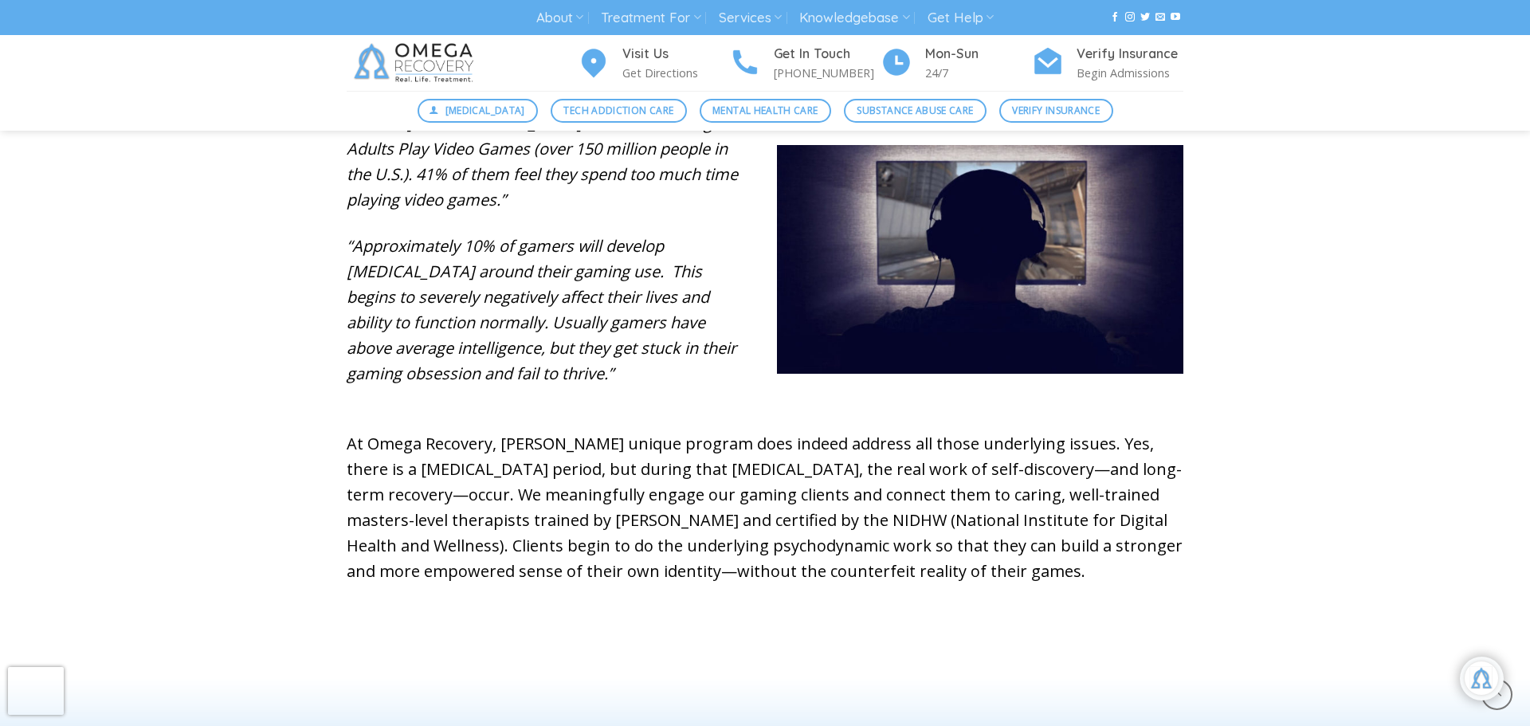
click at [1038, 515] on p "At Omega Recovery, [PERSON_NAME] unique program does indeed address all those u…" at bounding box center [765, 507] width 837 height 153
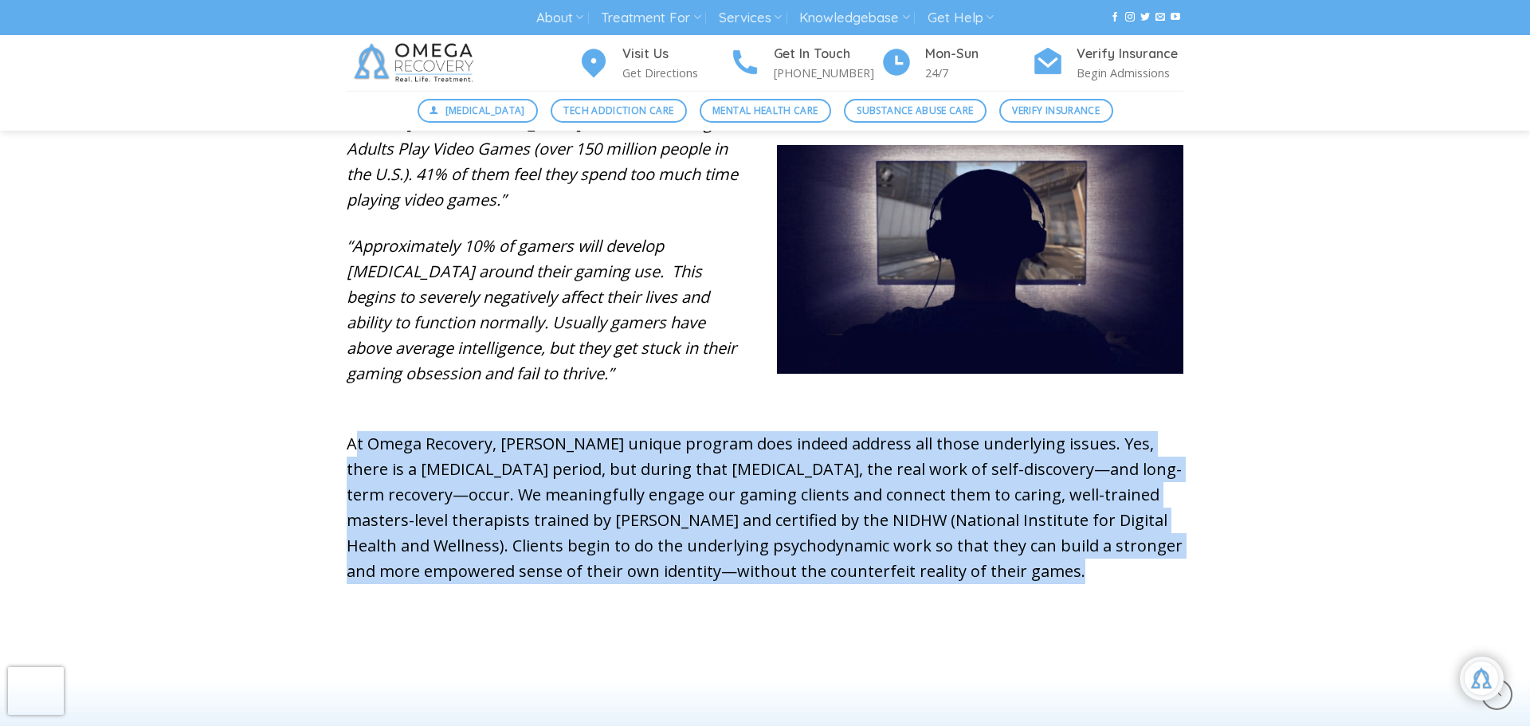
click at [1038, 515] on p "At Omega Recovery, [PERSON_NAME] unique program does indeed address all those u…" at bounding box center [765, 507] width 837 height 153
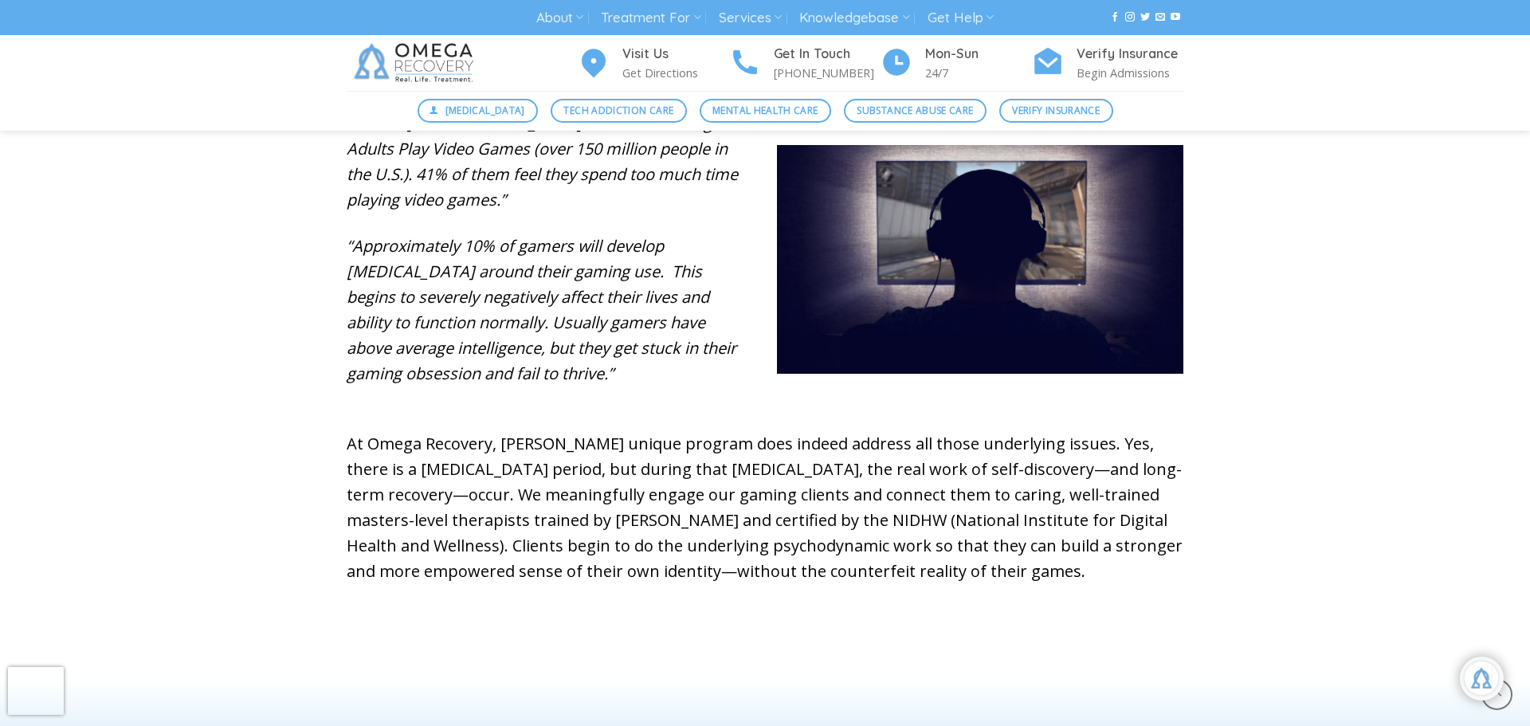
click at [1038, 515] on p "At Omega Recovery, [PERSON_NAME] unique program does indeed address all those u…" at bounding box center [765, 507] width 837 height 153
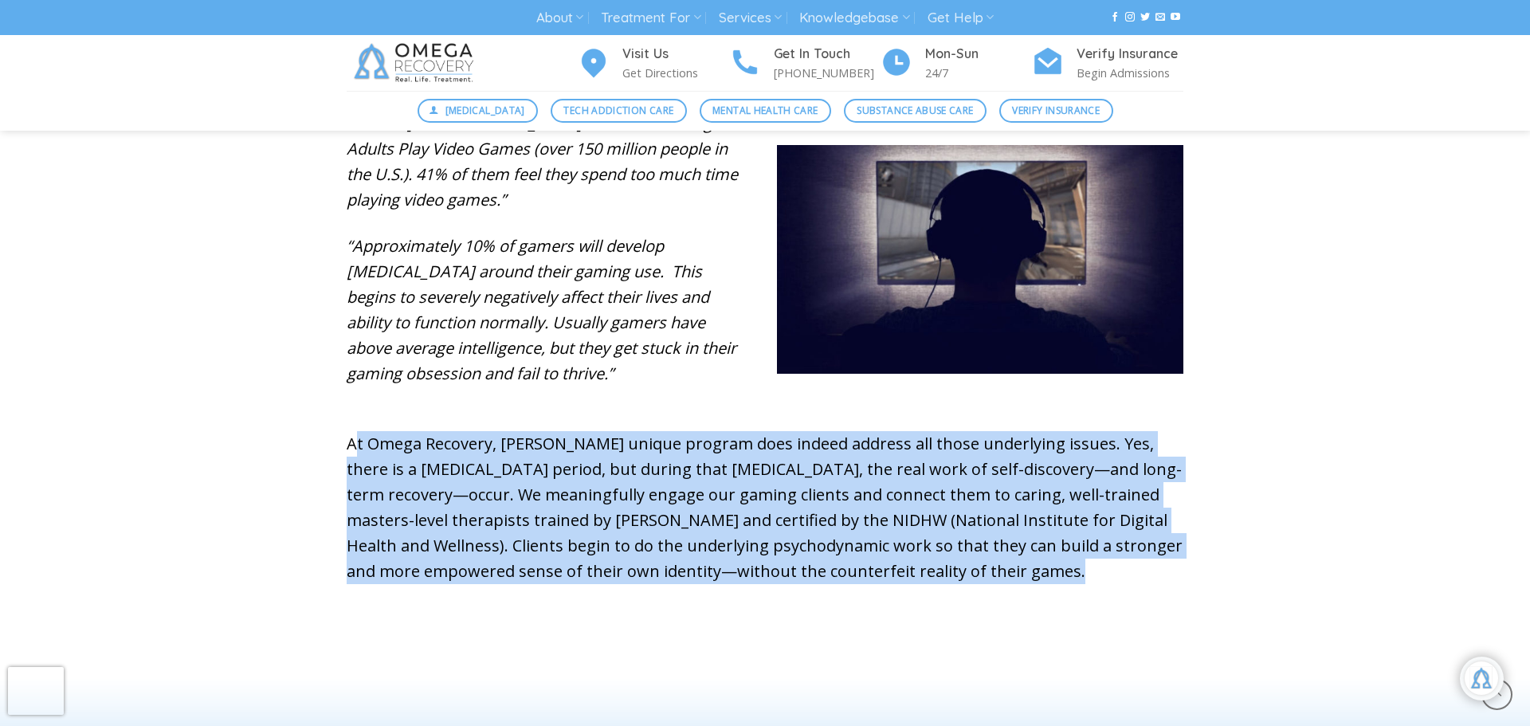
click at [1038, 515] on p "At Omega Recovery, [PERSON_NAME] unique program does indeed address all those u…" at bounding box center [765, 507] width 837 height 153
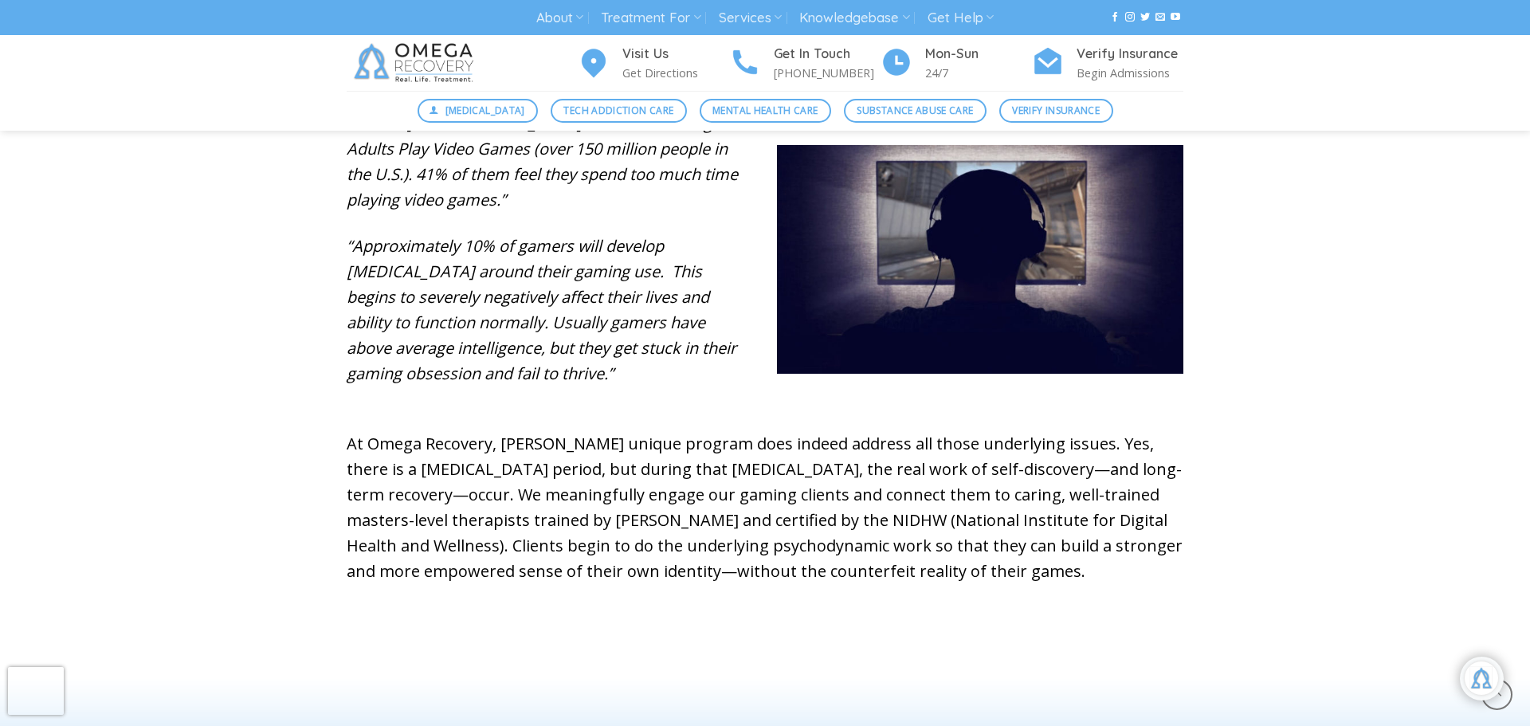
click at [1038, 515] on p "At Omega Recovery, [PERSON_NAME] unique program does indeed address all those u…" at bounding box center [765, 507] width 837 height 153
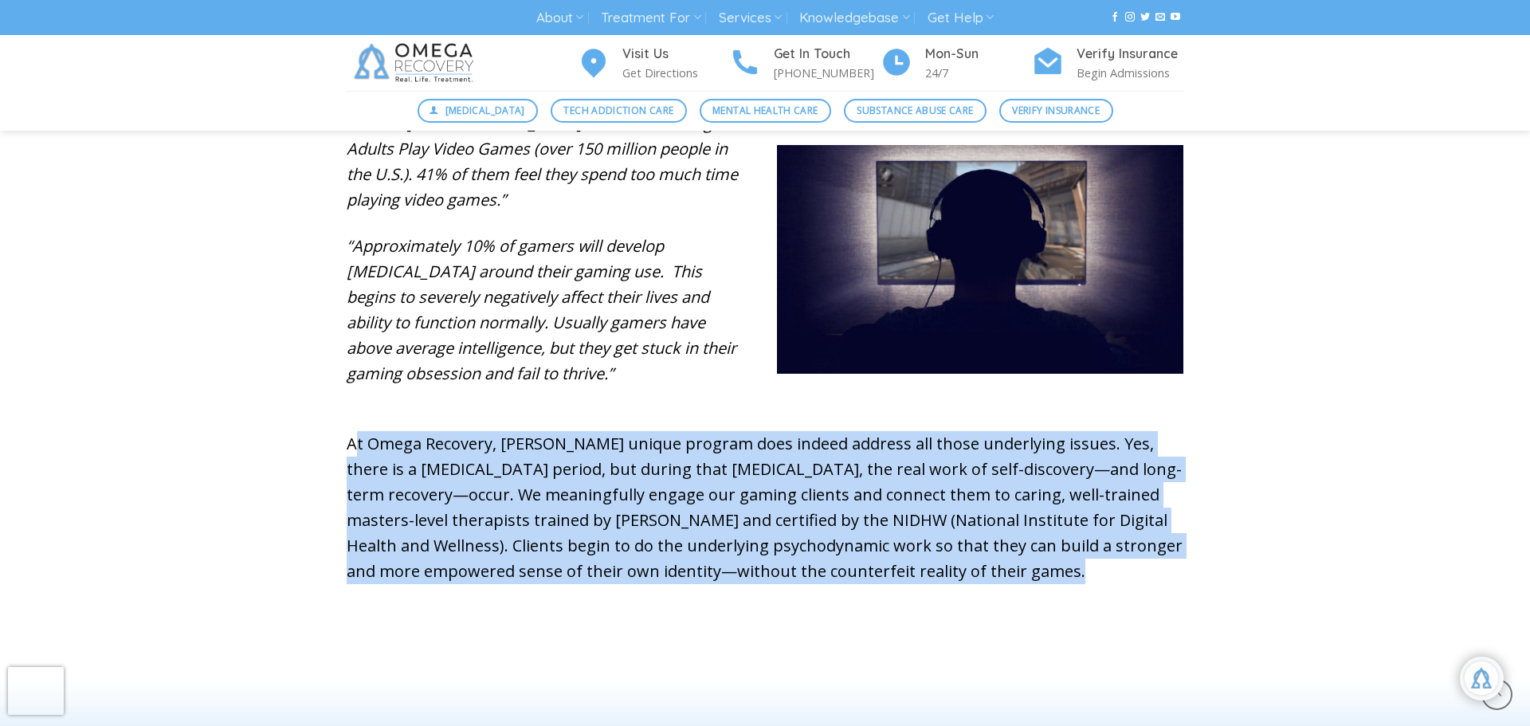
click at [1038, 515] on p "At Omega Recovery, [PERSON_NAME] unique program does indeed address all those u…" at bounding box center [765, 507] width 837 height 153
